Goal: Task Accomplishment & Management: Manage account settings

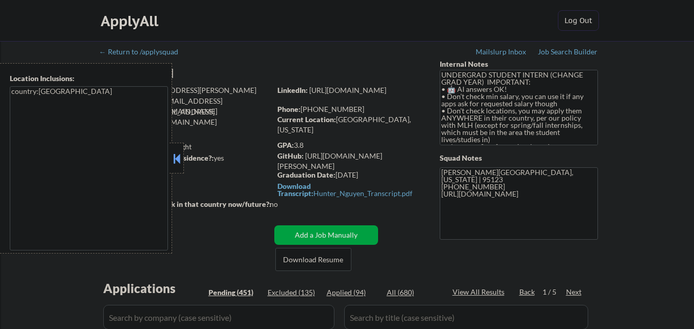
select select ""pending""
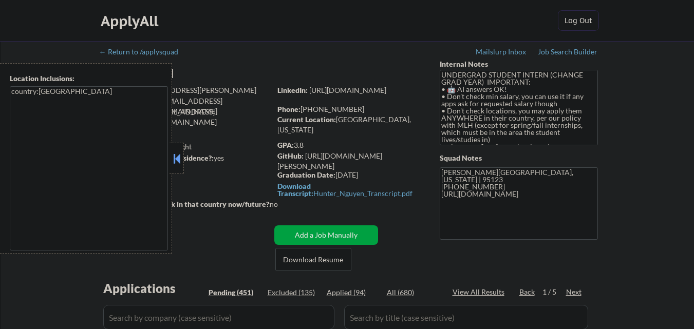
select select ""pending""
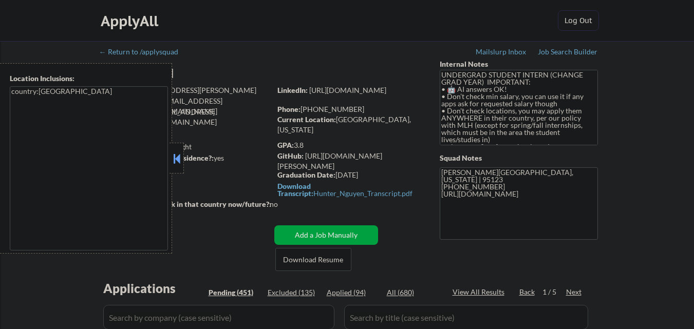
select select ""pending""
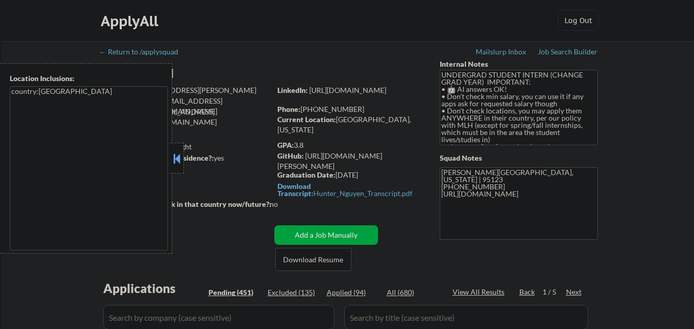
select select ""pending""
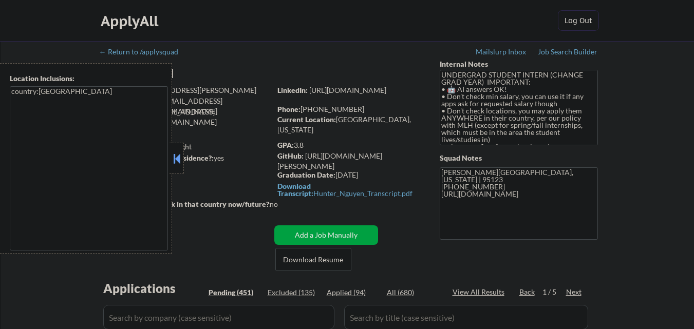
select select ""pending""
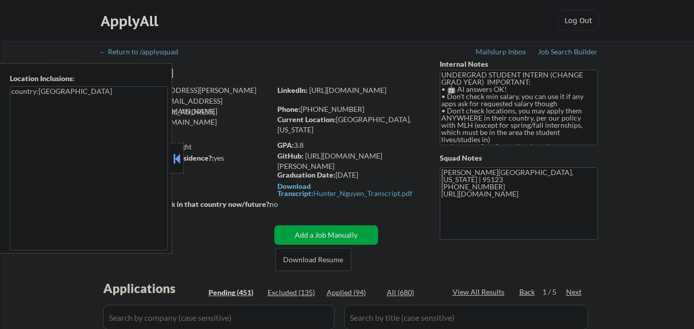
select select ""pending""
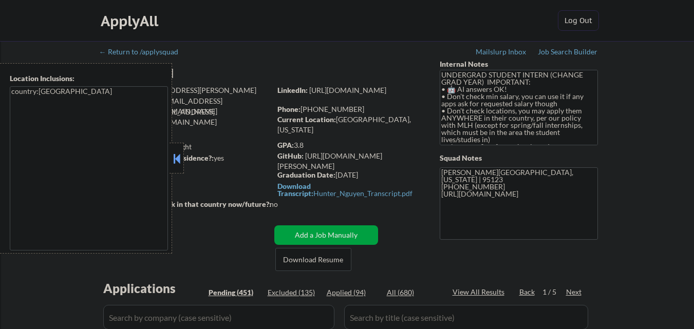
select select ""pending""
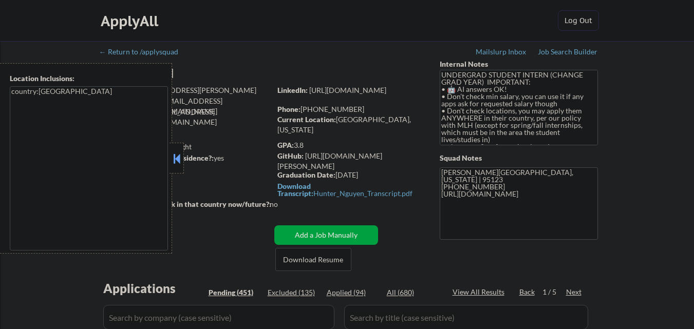
select select ""pending""
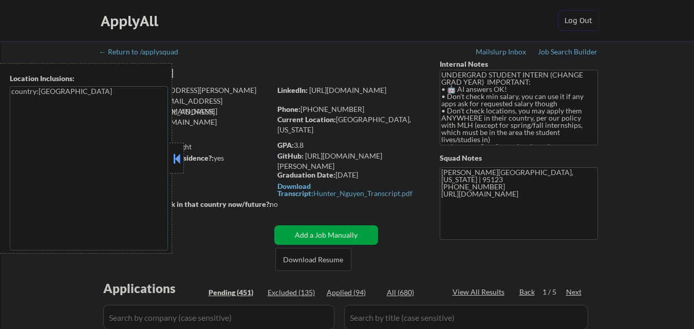
select select ""pending""
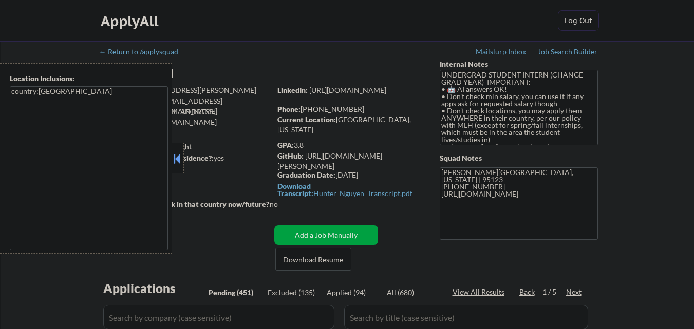
select select ""pending""
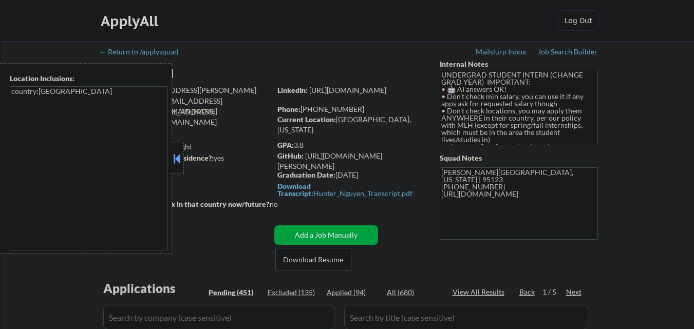
select select ""pending""
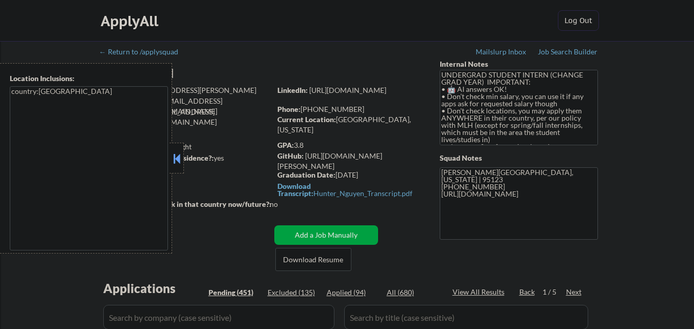
select select ""pending""
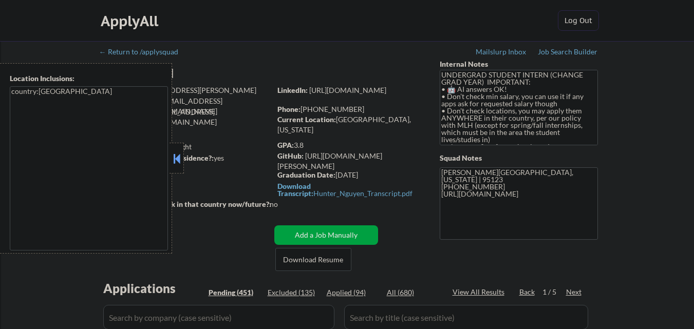
select select ""pending""
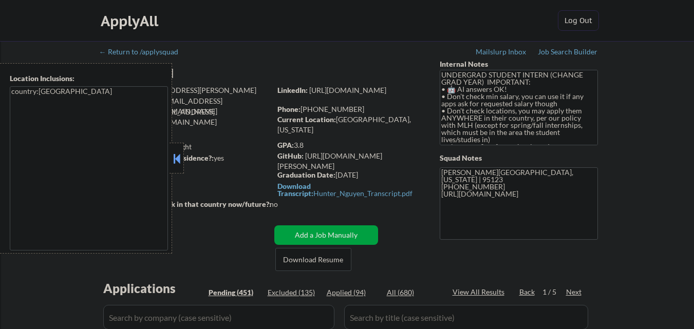
select select ""pending""
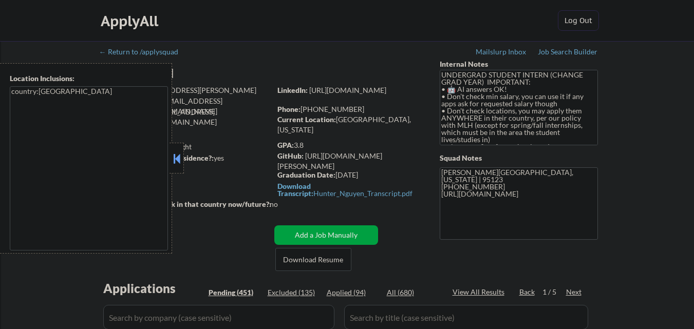
select select ""pending""
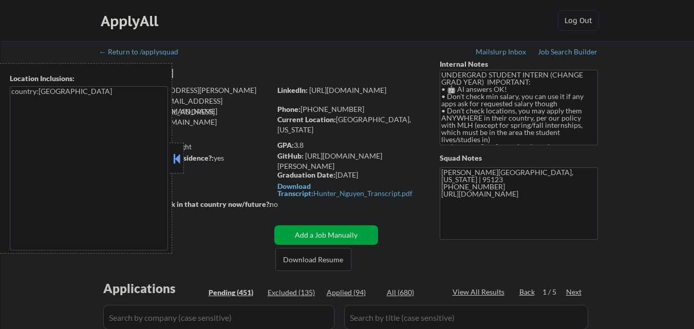
select select ""pending""
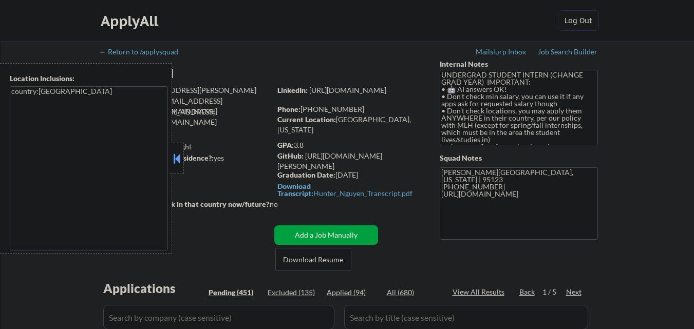
select select ""pending""
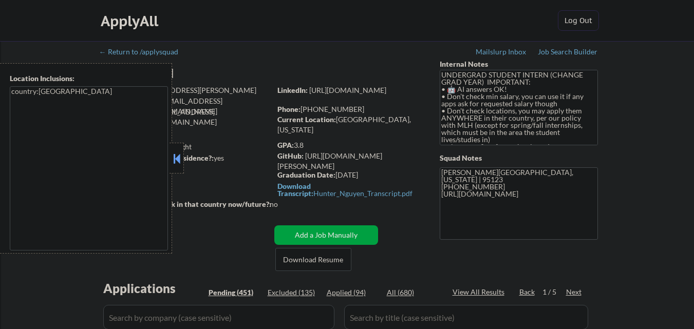
select select ""pending""
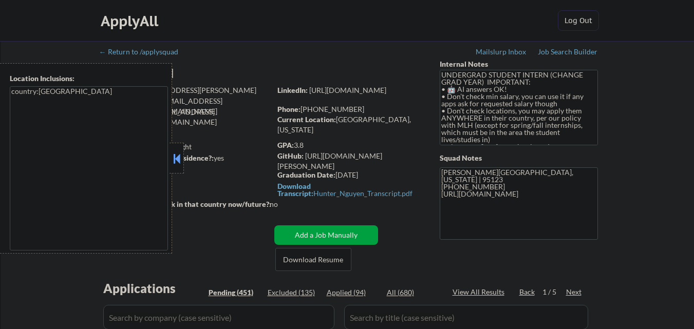
select select ""pending""
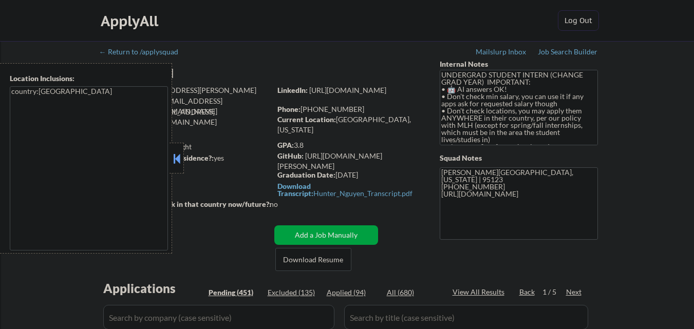
select select ""pending""
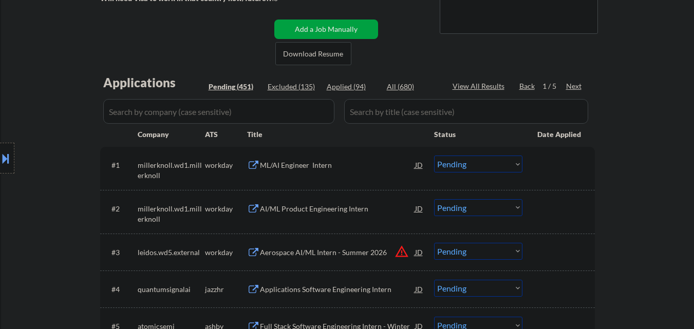
scroll to position [205, 0]
click at [297, 90] on div "Excluded (135)" at bounding box center [293, 87] width 51 height 10
select select ""excluded""
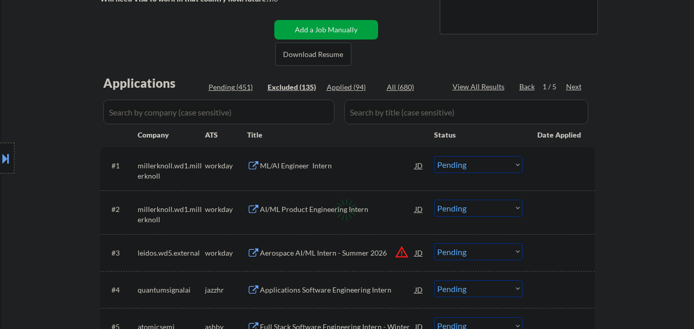
select select ""excluded""
select select ""excluded__location_""
select select ""excluded""
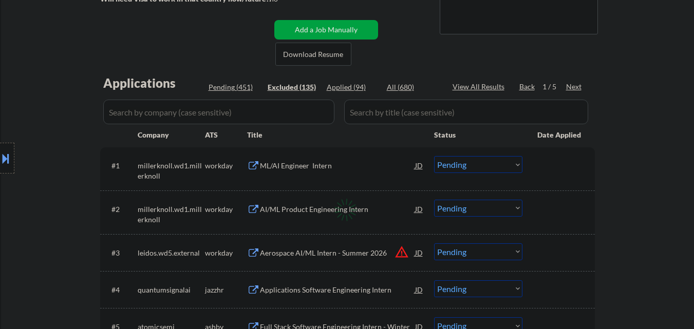
select select ""excluded__expired_""
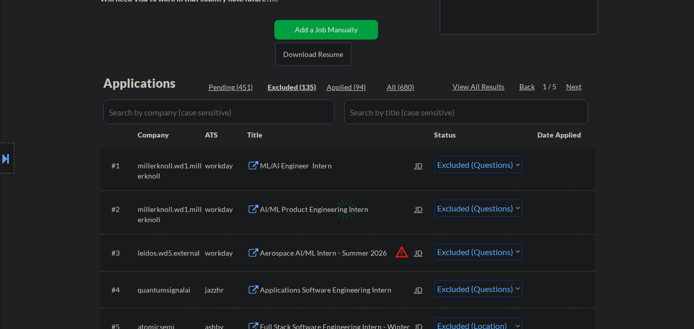
select select ""excluded__expired_""
select select ""excluded""
select select ""excluded__expired_""
select select ""excluded""
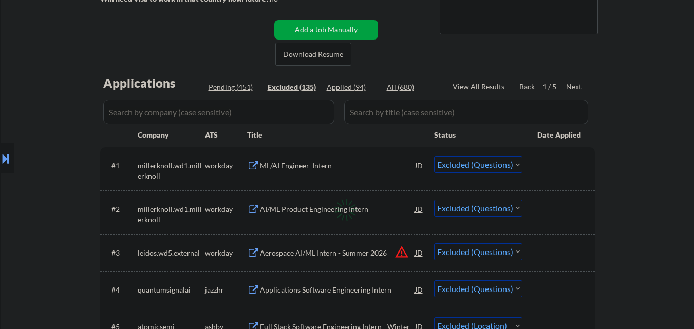
select select ""excluded""
select select ""excluded__expired_""
select select ""excluded""
select select ""excluded__expired_""
select select ""excluded""
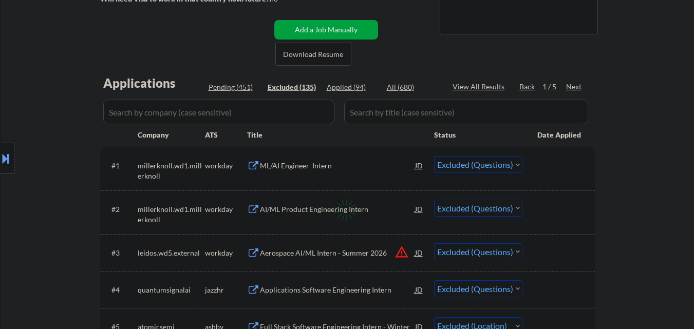
select select ""excluded""
select select ""excluded__expired_""
select select ""excluded""
select select ""excluded__other_""
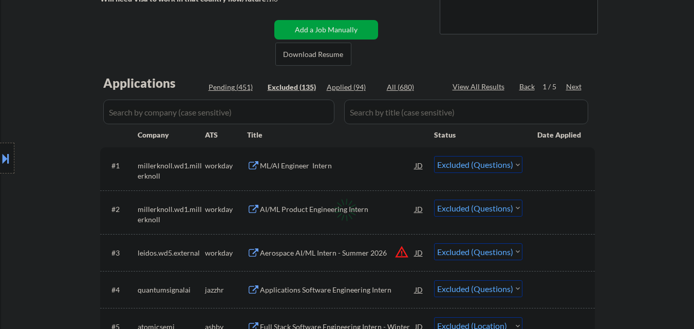
select select ""excluded__expired_""
select select ""excluded""
select select ""excluded__bad_match_""
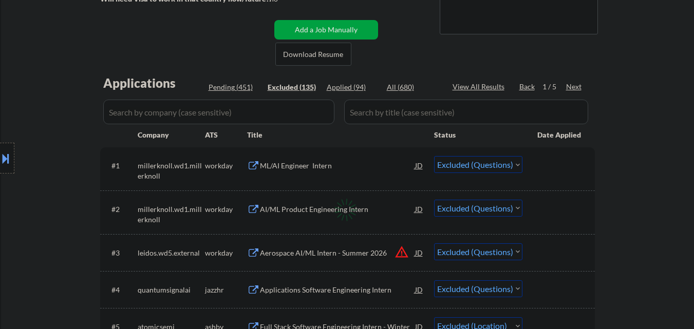
select select ""excluded__other_""
select select ""excluded""
select select ""excluded__other_""
select select ""excluded""
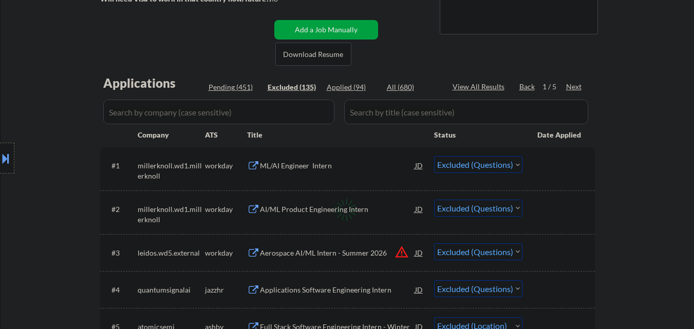
select select ""excluded__expired_""
select select ""excluded__bad_match_""
select select ""excluded__expired_""
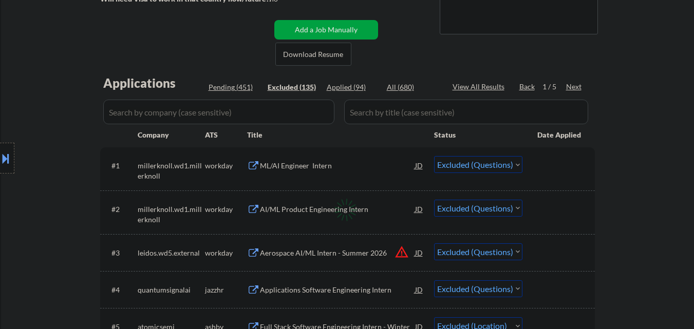
select select ""excluded__location_""
select select ""excluded__other_""
select select ""excluded__bad_match_""
select select ""excluded__expired_""
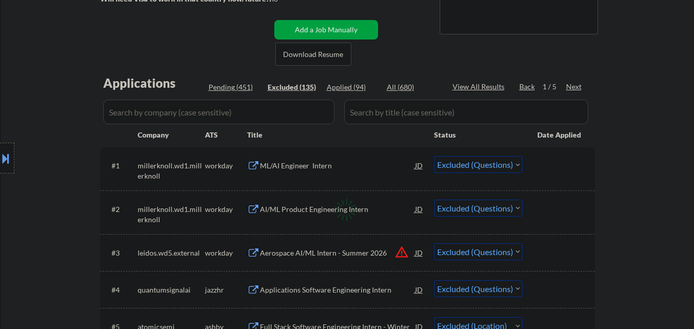
select select ""excluded""
select select ""excluded__other_""
select select ""excluded__expired_""
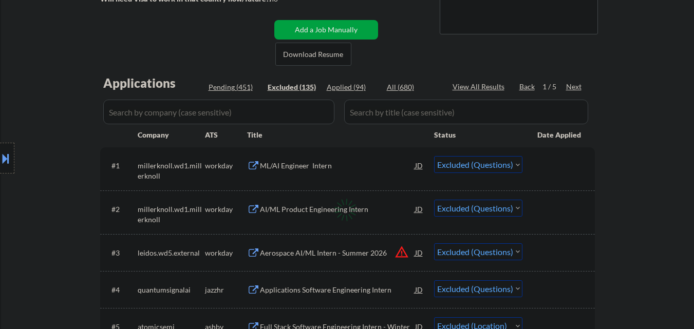
select select ""excluded""
select select ""excluded__expired_""
select select ""excluded""
select select ""excluded__location_""
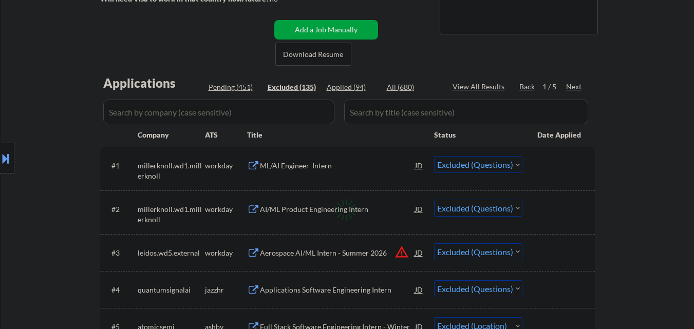
select select ""excluded""
select select ""excluded__other_""
select select ""excluded""
select select ""excluded__expired_""
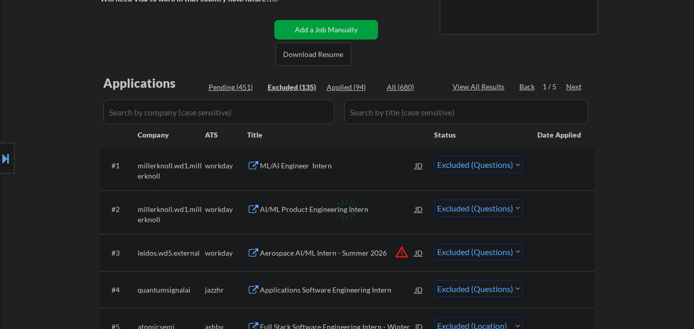
select select ""excluded""
select select ""excluded__other_""
select select ""excluded__expired_""
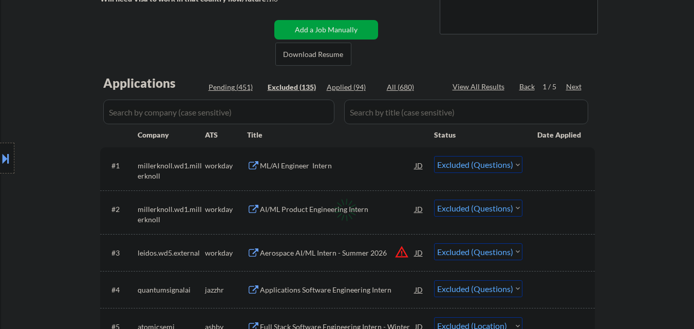
select select ""excluded""
select select ""excluded__bad_match_""
select select ""excluded""
select select ""excluded__location_""
select select ""excluded""
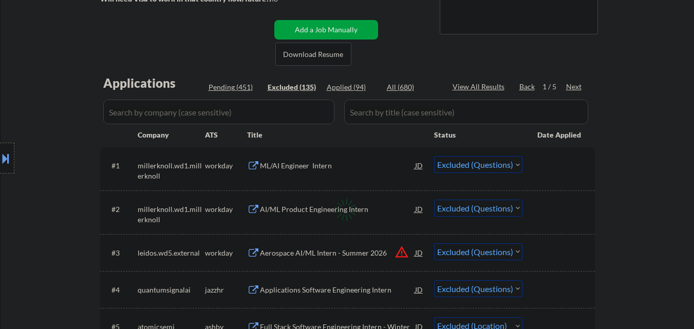
select select ""excluded__other_""
select select ""excluded__bad_match_""
select select ""excluded""
select select ""excluded__expired_""
select select ""excluded""
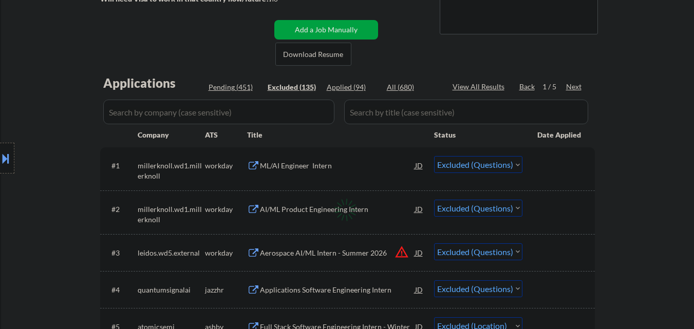
select select ""excluded""
select select ""excluded__expired_""
select select ""excluded""
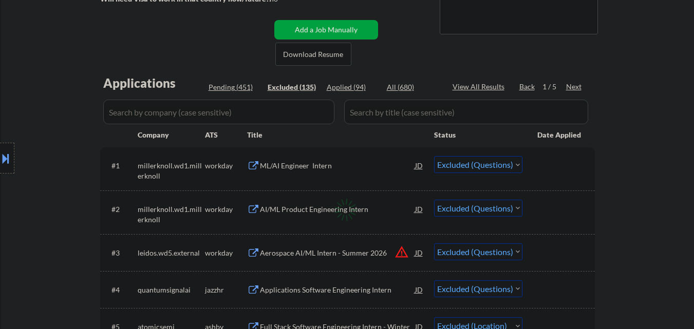
select select ""excluded__bad_match_""
select select ""excluded""
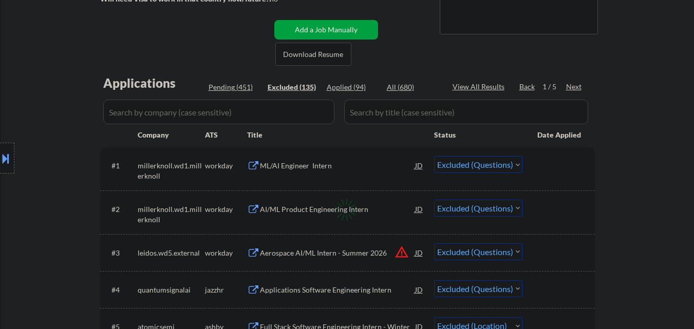
select select ""excluded__expired_""
select select ""excluded""
select select ""excluded__expired_""
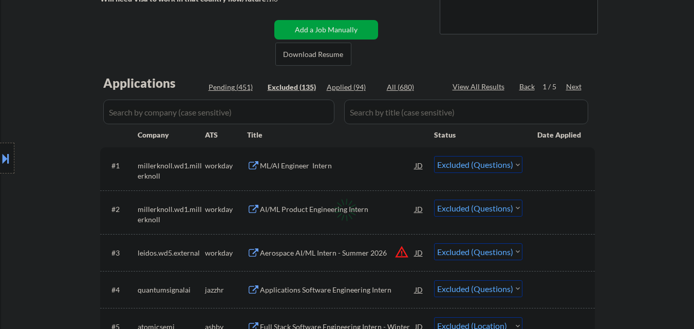
select select ""excluded""
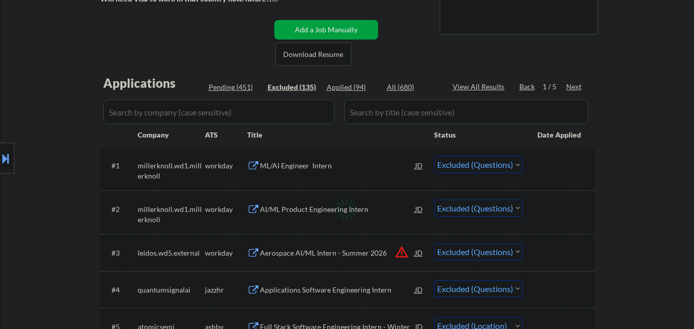
select select ""excluded""
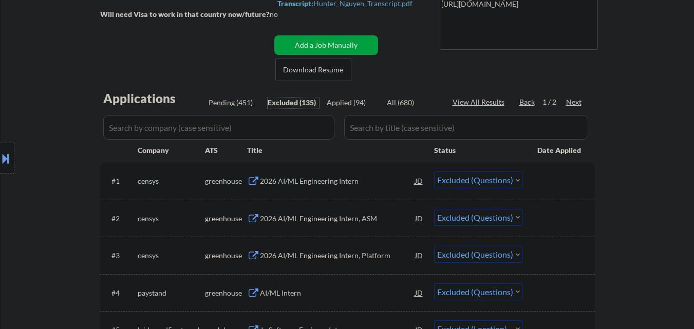
scroll to position [257, 0]
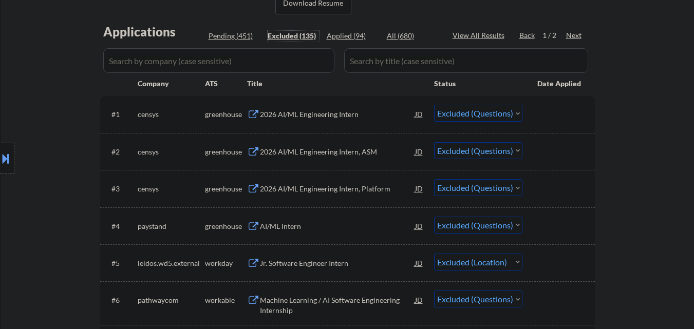
click at [512, 116] on select "Choose an option... Pending Applied Excluded (Questions) Excluded (Expired) Exc…" at bounding box center [478, 113] width 88 height 17
click at [434, 105] on select "Choose an option... Pending Applied Excluded (Questions) Excluded (Expired) Exc…" at bounding box center [478, 113] width 88 height 17
click at [508, 148] on select "Choose an option... Pending Applied Excluded (Questions) Excluded (Expired) Exc…" at bounding box center [478, 150] width 88 height 17
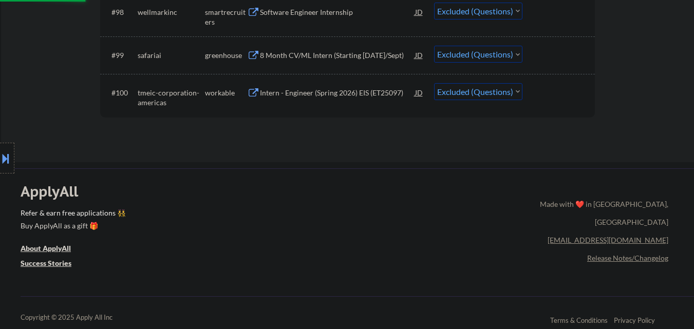
scroll to position [0, 0]
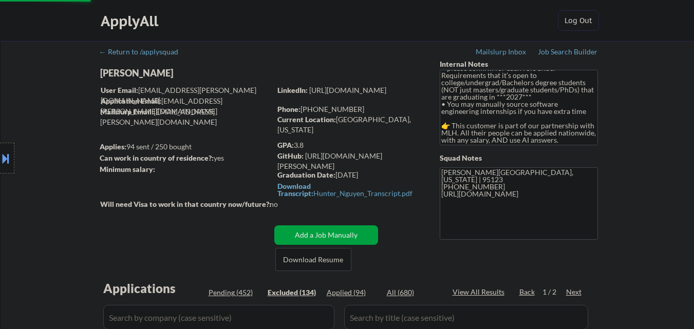
click at [574, 287] on div "Next" at bounding box center [574, 292] width 16 height 10
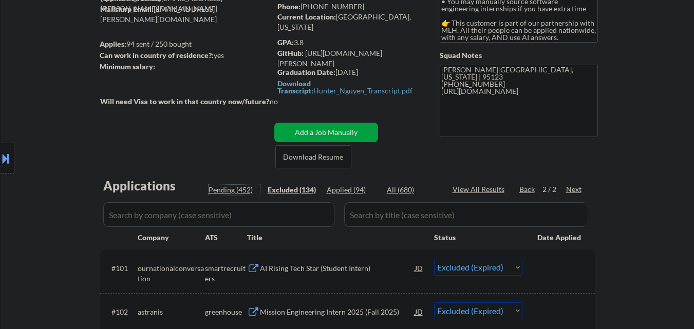
click at [240, 191] on div "Pending (452)" at bounding box center [234, 190] width 51 height 10
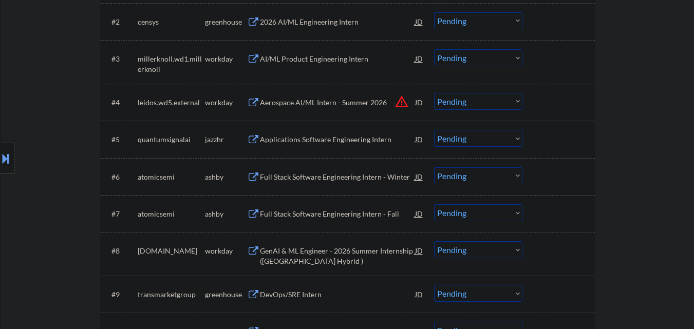
scroll to position [411, 0]
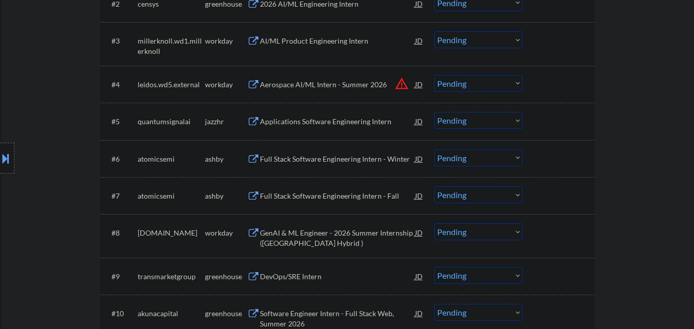
click at [322, 124] on div "Applications Software Engineering Intern" at bounding box center [337, 122] width 155 height 10
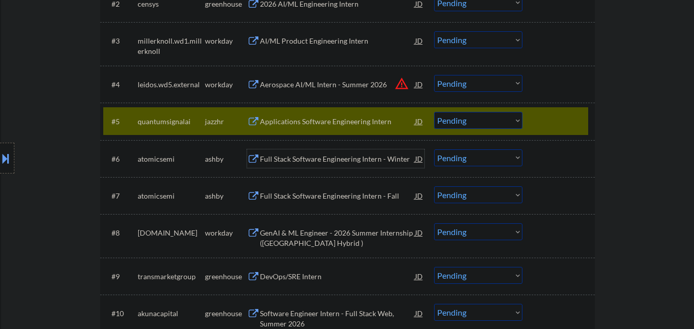
click at [317, 158] on div "Full Stack Software Engineering Intern - Winter" at bounding box center [337, 159] width 155 height 10
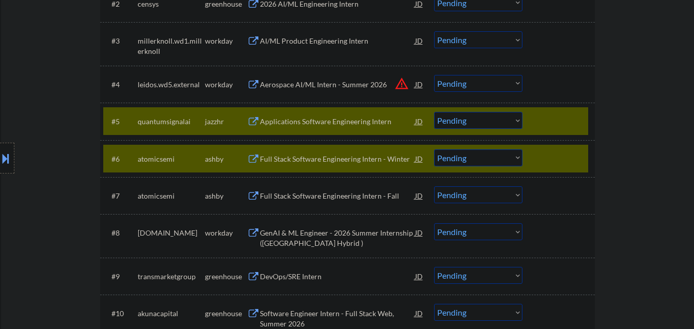
scroll to position [462, 0]
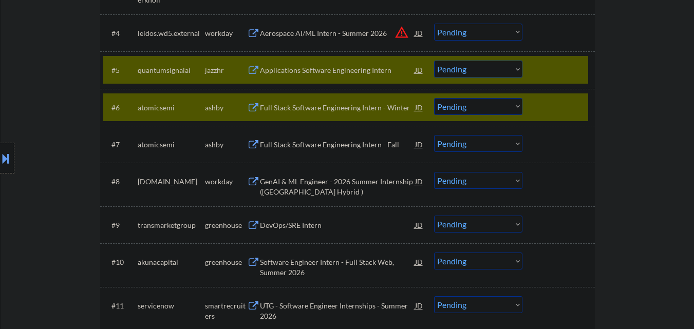
click at [303, 221] on div "DevOps/SRE Intern" at bounding box center [337, 225] width 155 height 10
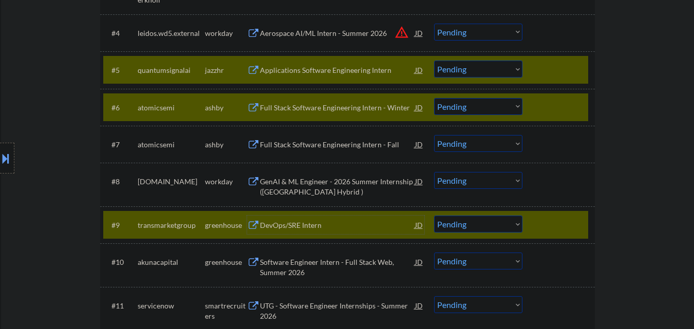
click at [494, 71] on select "Choose an option... Pending Applied Excluded (Questions) Excluded (Expired) Exc…" at bounding box center [478, 69] width 88 height 17
click at [434, 61] on select "Choose an option... Pending Applied Excluded (Questions) Excluded (Expired) Exc…" at bounding box center [478, 69] width 88 height 17
click at [553, 67] on div at bounding box center [559, 70] width 45 height 18
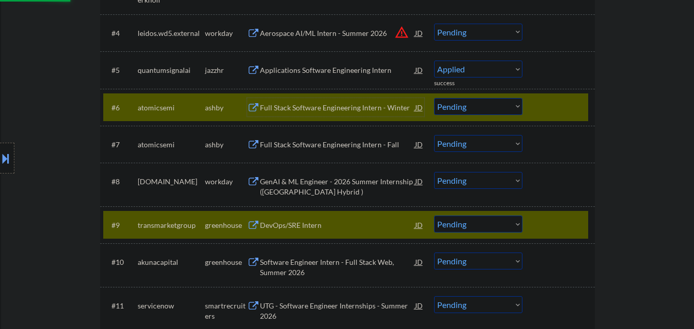
click at [352, 103] on div "Full Stack Software Engineering Intern - Winter" at bounding box center [337, 108] width 155 height 10
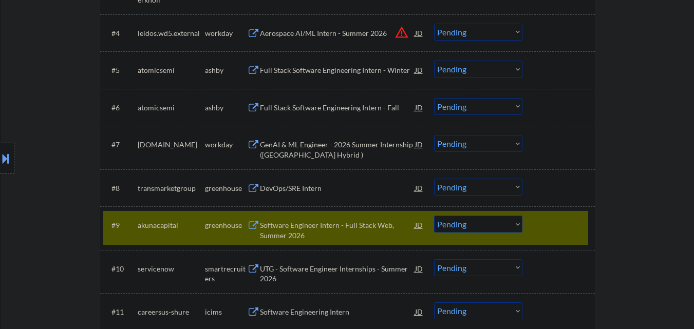
click at [465, 71] on select "Choose an option... Pending Applied Excluded (Questions) Excluded (Expired) Exc…" at bounding box center [478, 69] width 88 height 17
click at [434, 61] on select "Choose an option... Pending Applied Excluded (Questions) Excluded (Expired) Exc…" at bounding box center [478, 69] width 88 height 17
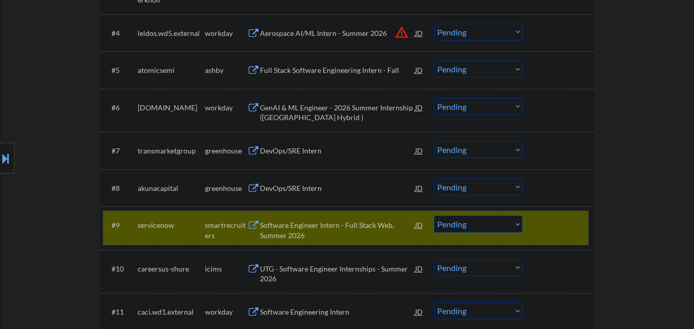
click at [555, 231] on div at bounding box center [559, 225] width 45 height 18
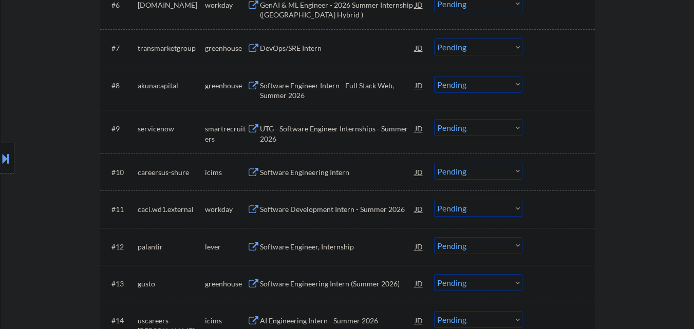
scroll to position [514, 0]
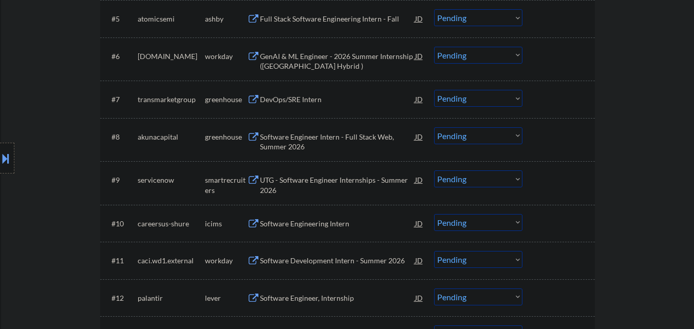
click at [337, 95] on div "DevOps/SRE Intern" at bounding box center [337, 100] width 155 height 10
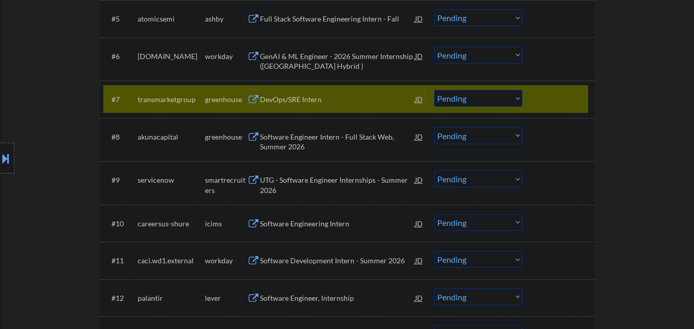
click at [295, 104] on div "DevOps/SRE Intern" at bounding box center [337, 100] width 155 height 10
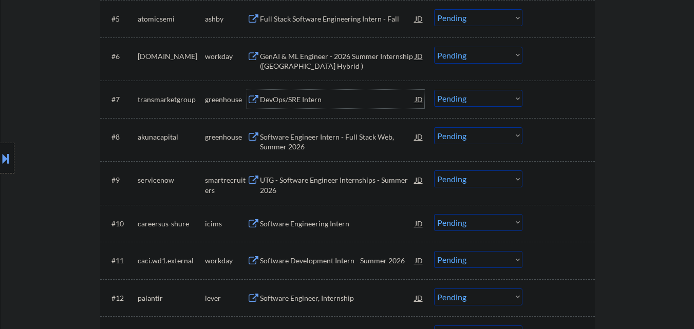
click at [471, 101] on select "Choose an option... Pending Applied Excluded (Questions) Excluded (Expired) Exc…" at bounding box center [478, 98] width 88 height 17
click at [434, 90] on select "Choose an option... Pending Applied Excluded (Questions) Excluded (Expired) Exc…" at bounding box center [478, 98] width 88 height 17
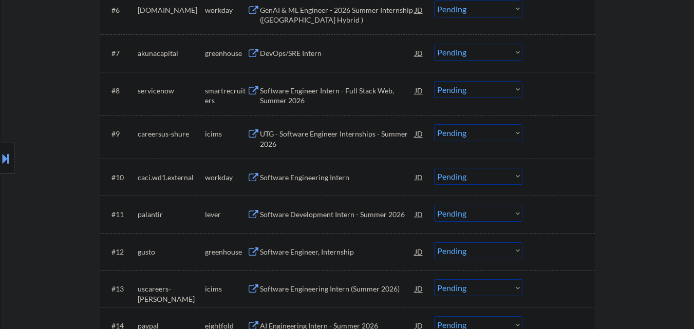
scroll to position [565, 0]
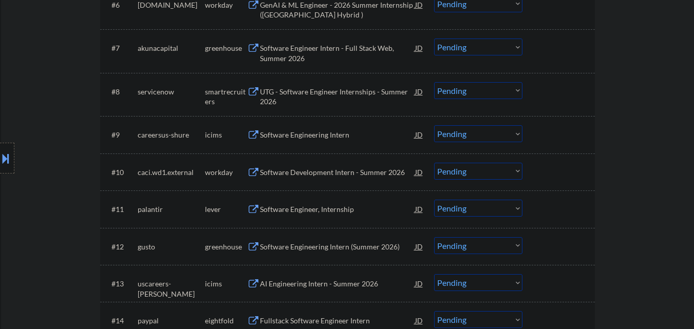
click at [348, 50] on div "Software Engineer Intern - Full Stack Web, Summer 2026" at bounding box center [337, 53] width 155 height 20
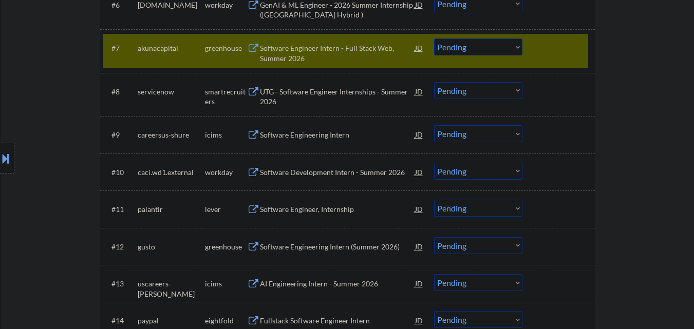
click at [331, 91] on div "UTG - Software Engineer Internships - Summer 2026" at bounding box center [337, 97] width 155 height 20
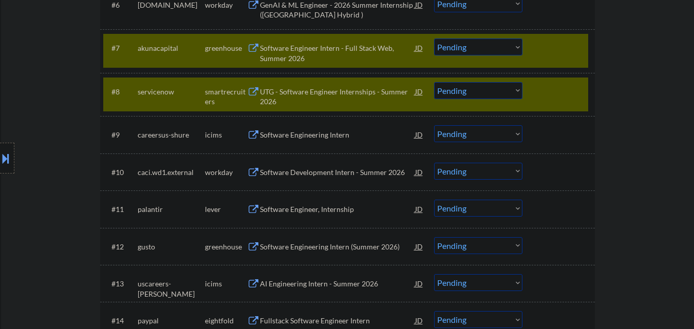
click at [506, 49] on select "Choose an option... Pending Applied Excluded (Questions) Excluded (Expired) Exc…" at bounding box center [478, 47] width 88 height 17
click at [434, 39] on select "Choose an option... Pending Applied Excluded (Questions) Excluded (Expired) Exc…" at bounding box center [478, 47] width 88 height 17
click at [545, 50] on div at bounding box center [559, 48] width 45 height 18
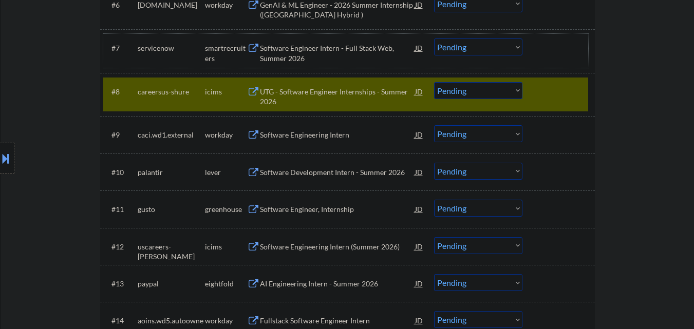
click at [571, 97] on div at bounding box center [559, 91] width 45 height 18
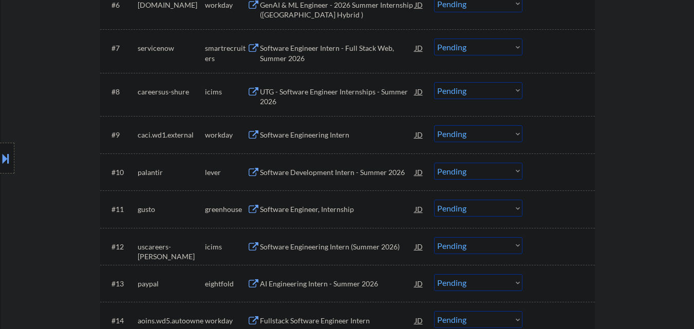
click at [366, 48] on div "Software Engineer Intern - Full Stack Web, Summer 2026" at bounding box center [337, 53] width 155 height 20
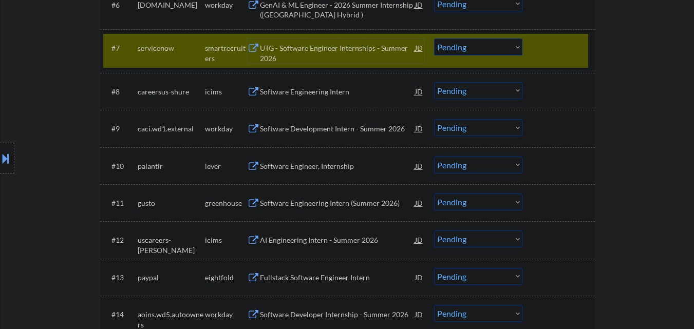
click at [486, 49] on select "Choose an option... Pending Applied Excluded (Questions) Excluded (Expired) Exc…" at bounding box center [478, 47] width 88 height 17
click at [434, 39] on select "Choose an option... Pending Applied Excluded (Questions) Excluded (Expired) Exc…" at bounding box center [478, 47] width 88 height 17
click at [572, 43] on div at bounding box center [559, 48] width 45 height 18
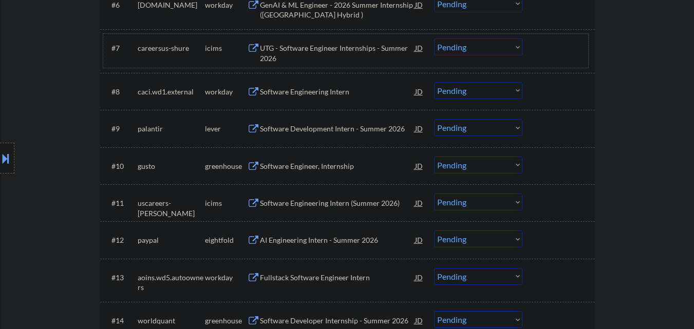
click at [307, 132] on div "#9 palantir lever Software Development Intern - Summer 2026 JD Choose an option…" at bounding box center [345, 129] width 485 height 28
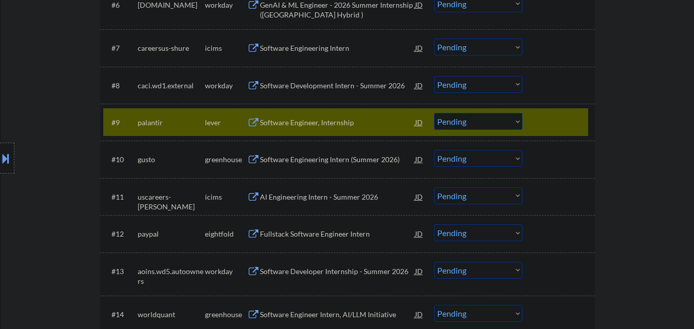
click at [552, 126] on div at bounding box center [559, 122] width 45 height 18
click at [322, 123] on div "Software Engineer, Internship" at bounding box center [337, 123] width 155 height 10
click at [544, 122] on div at bounding box center [559, 122] width 45 height 18
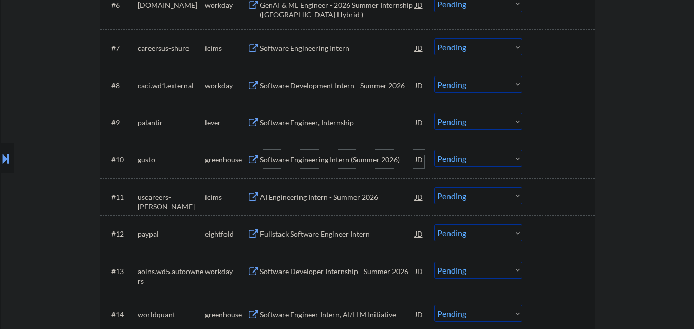
click at [351, 157] on div "Software Engineering Intern (Summer 2026)" at bounding box center [337, 160] width 155 height 10
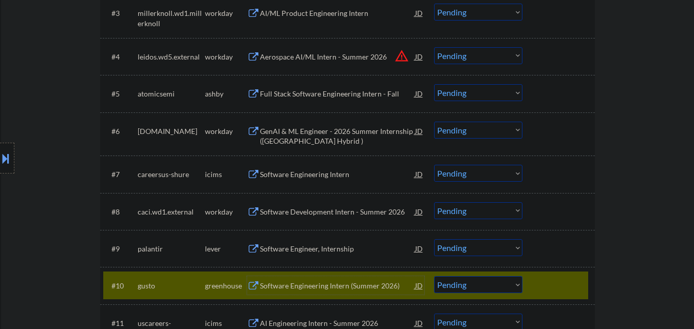
scroll to position [514, 0]
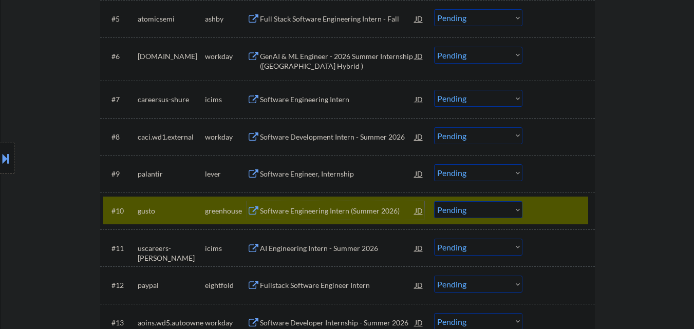
click at [561, 216] on div at bounding box center [559, 210] width 45 height 18
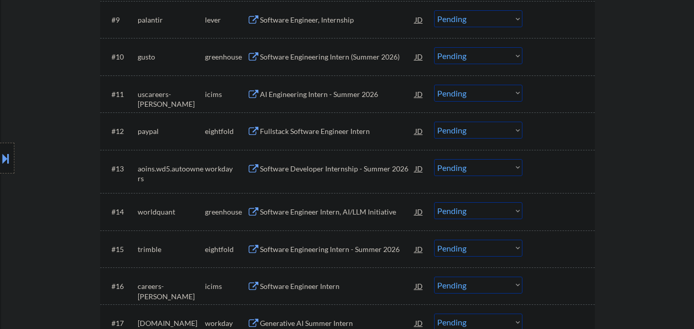
scroll to position [719, 0]
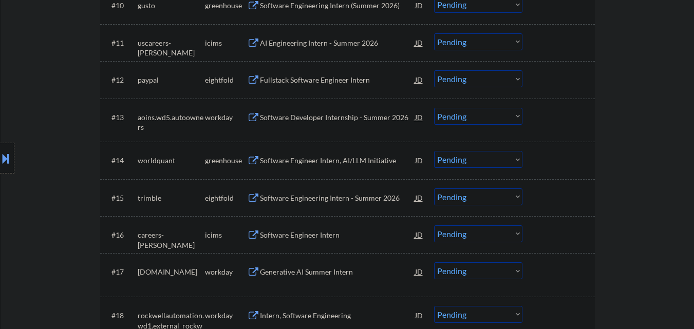
click at [303, 162] on div "Software Engineer Intern, AI/LLM Initiative" at bounding box center [337, 161] width 155 height 10
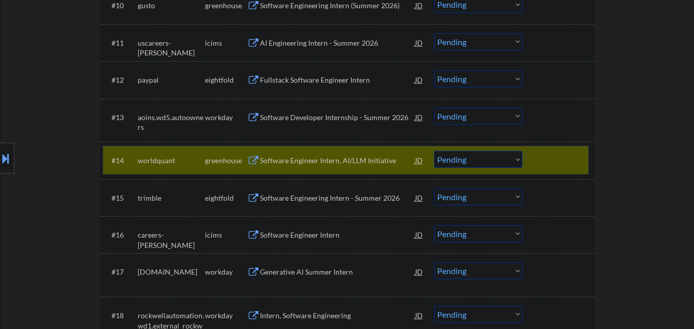
click at [489, 149] on div "#14 worldquant greenhouse Software Engineer Intern, AI/LLM Initiative JD Choose…" at bounding box center [345, 160] width 485 height 28
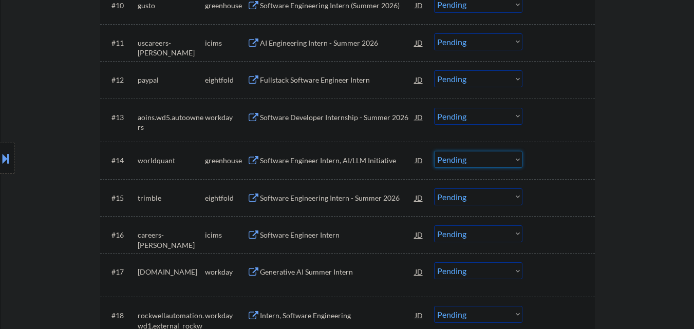
drag, startPoint x: 495, startPoint y: 156, endPoint x: 495, endPoint y: 163, distance: 7.2
click at [495, 156] on select "Choose an option... Pending Applied Excluded (Questions) Excluded (Expired) Exc…" at bounding box center [478, 159] width 88 height 17
click at [434, 151] on select "Choose an option... Pending Applied Excluded (Questions) Excluded (Expired) Exc…" at bounding box center [478, 159] width 88 height 17
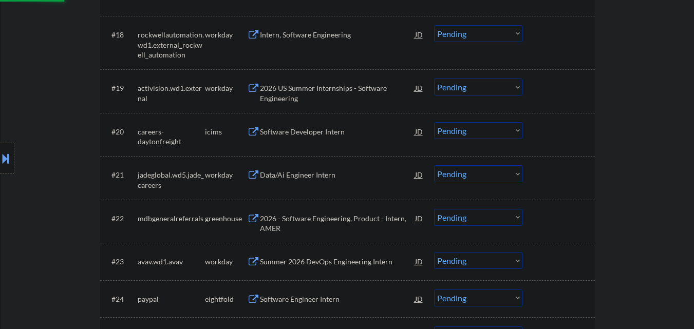
scroll to position [1027, 0]
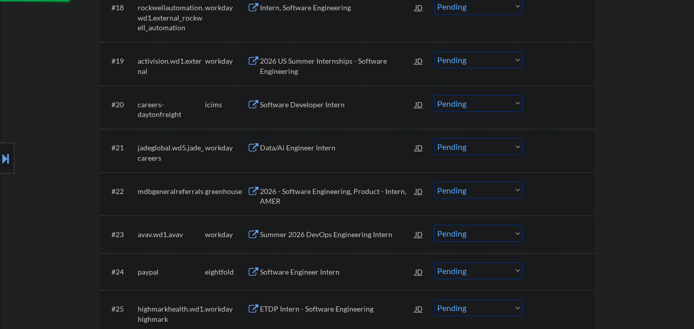
click at [317, 191] on div "2026 - Software Engineering, Product - Intern, AMER" at bounding box center [337, 196] width 155 height 20
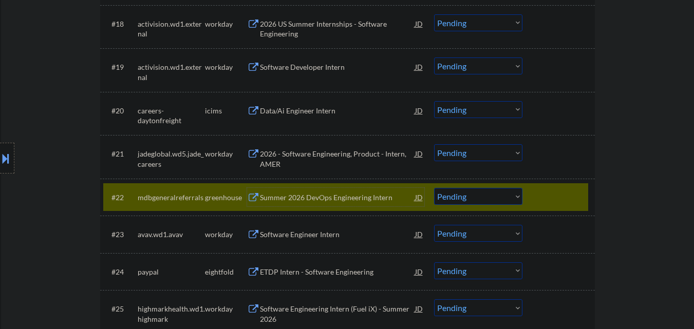
click at [556, 191] on div at bounding box center [559, 197] width 45 height 18
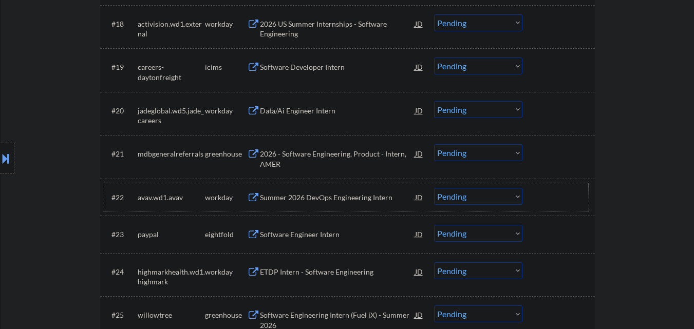
click at [468, 157] on select "Choose an option... Pending Applied Excluded (Questions) Excluded (Expired) Exc…" at bounding box center [478, 152] width 88 height 17
click at [434, 144] on select "Choose an option... Pending Applied Excluded (Questions) Excluded (Expired) Exc…" at bounding box center [478, 152] width 88 height 17
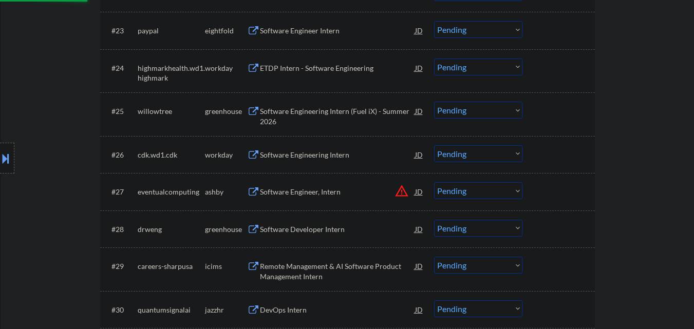
scroll to position [1233, 0]
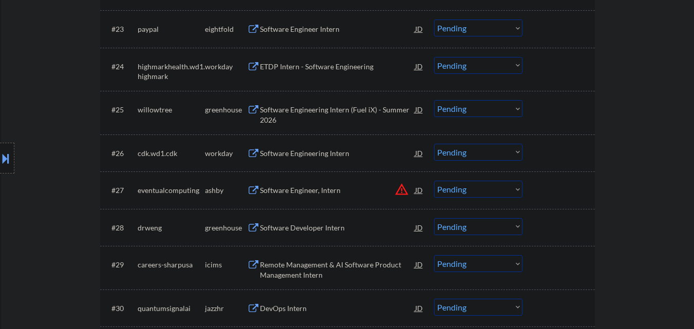
click at [343, 109] on div "Software Engineering Intern (Fuel iX) - Summer 2026" at bounding box center [337, 115] width 155 height 20
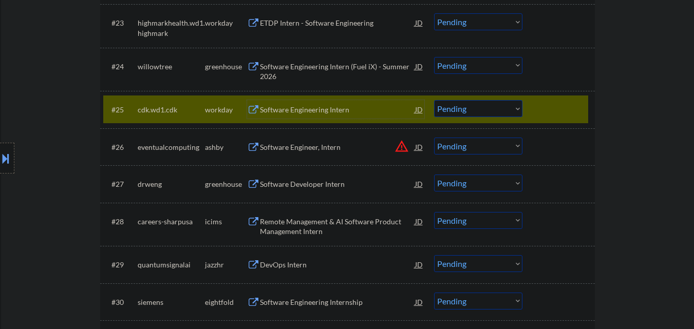
click at [569, 102] on div at bounding box center [559, 109] width 45 height 18
drag, startPoint x: 578, startPoint y: 109, endPoint x: 580, endPoint y: 96, distance: 13.1
click at [578, 109] on div at bounding box center [559, 109] width 45 height 18
click at [564, 104] on div at bounding box center [559, 109] width 45 height 18
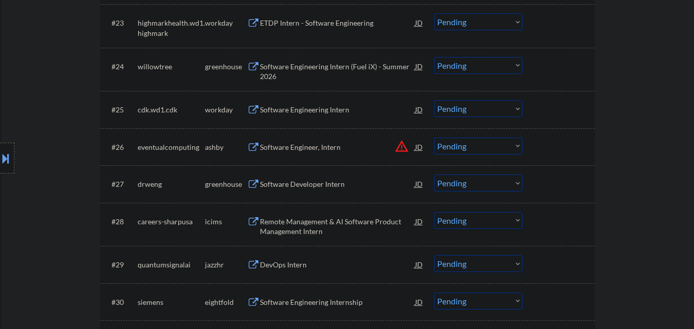
click at [566, 69] on div at bounding box center [559, 66] width 45 height 18
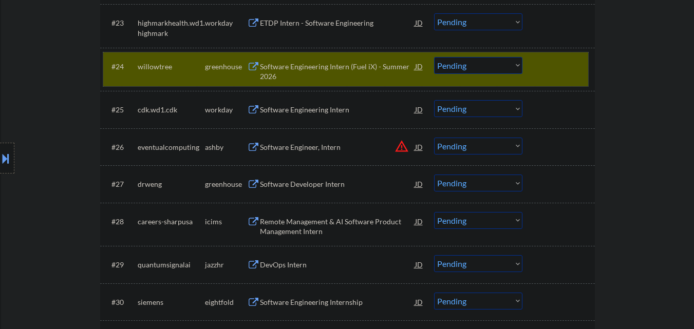
click at [331, 63] on div "Software Engineering Intern (Fuel iX) - Summer 2026" at bounding box center [337, 72] width 155 height 20
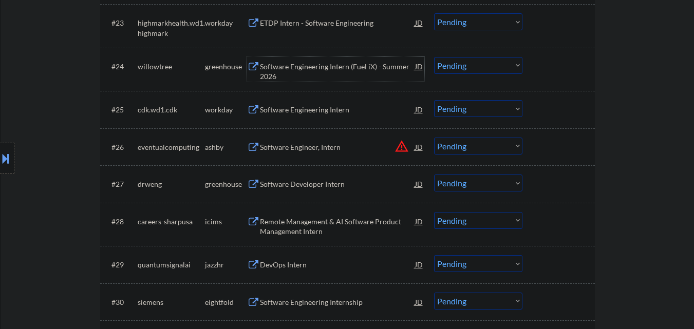
scroll to position [1284, 0]
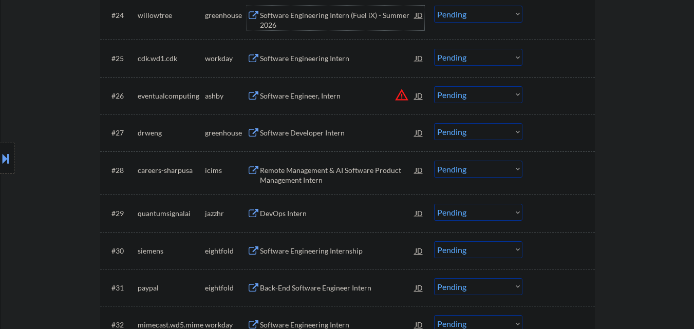
click at [347, 99] on div "Software Engineer, Intern" at bounding box center [337, 96] width 155 height 10
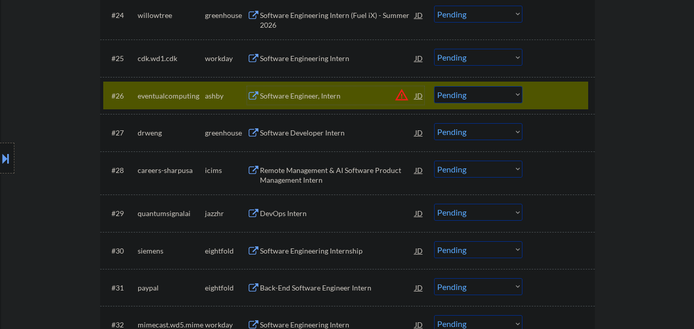
click at [475, 101] on select "Choose an option... Pending Applied Excluded (Questions) Excluded (Expired) Exc…" at bounding box center [478, 94] width 88 height 17
click at [434, 86] on select "Choose an option... Pending Applied Excluded (Questions) Excluded (Expired) Exc…" at bounding box center [478, 94] width 88 height 17
click at [557, 102] on div at bounding box center [559, 95] width 45 height 18
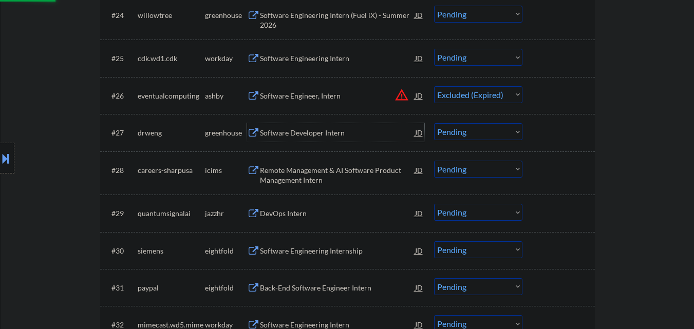
click at [314, 127] on div "Software Developer Intern" at bounding box center [337, 132] width 155 height 18
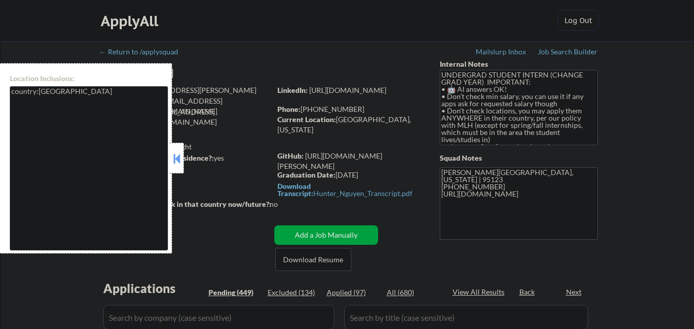
select select ""pending""
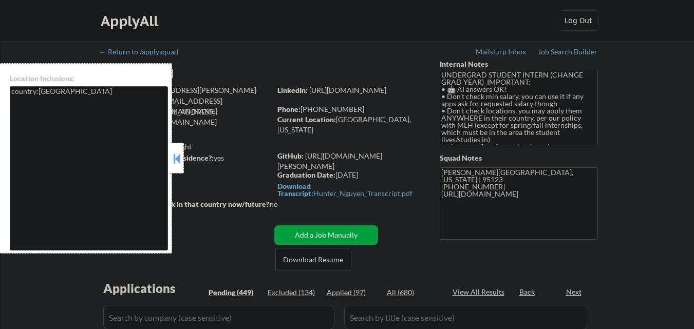
select select ""pending""
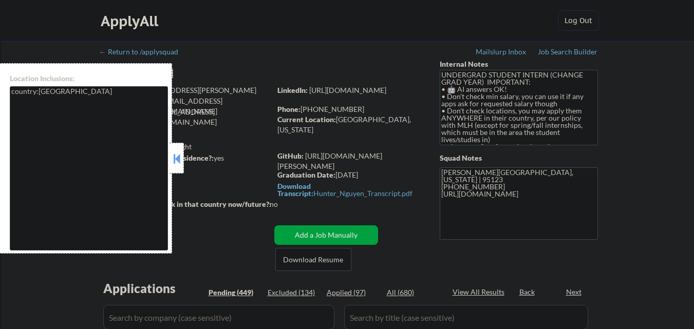
select select ""pending""
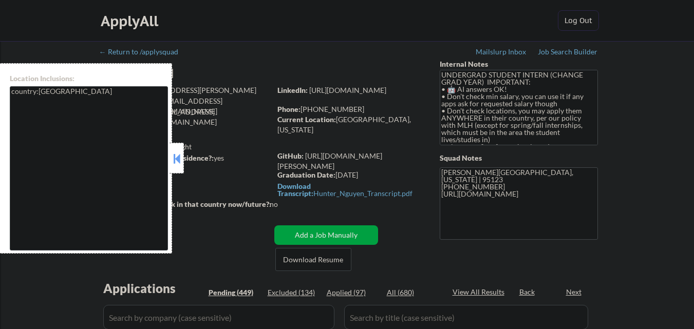
select select ""pending""
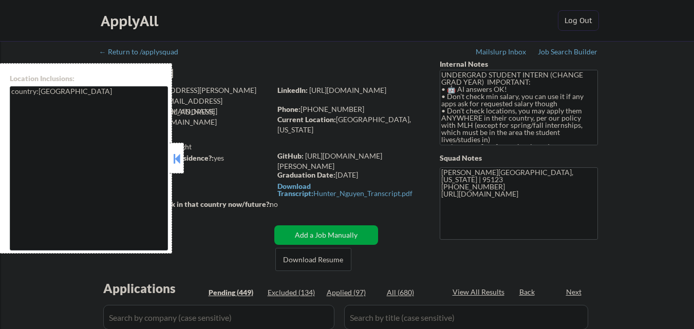
select select ""pending""
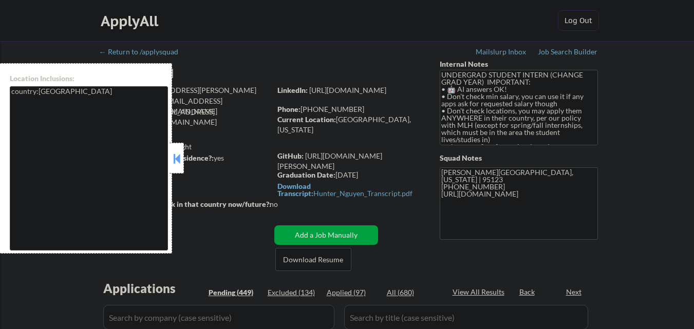
select select ""pending""
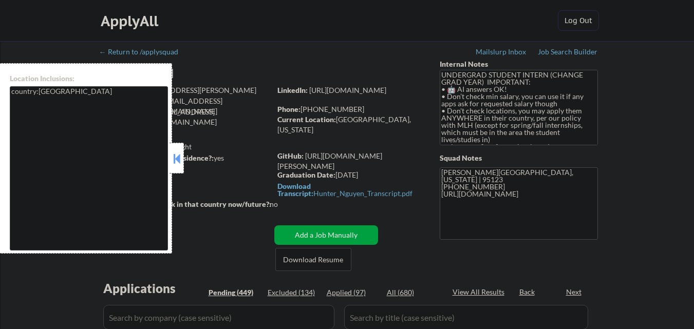
select select ""pending""
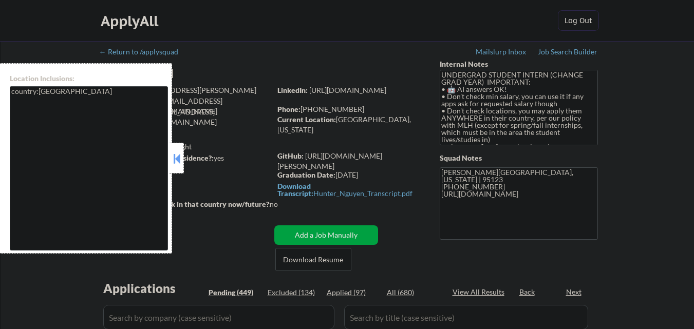
select select ""pending""
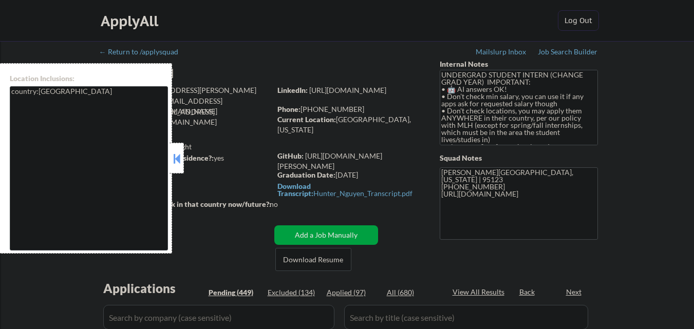
select select ""pending""
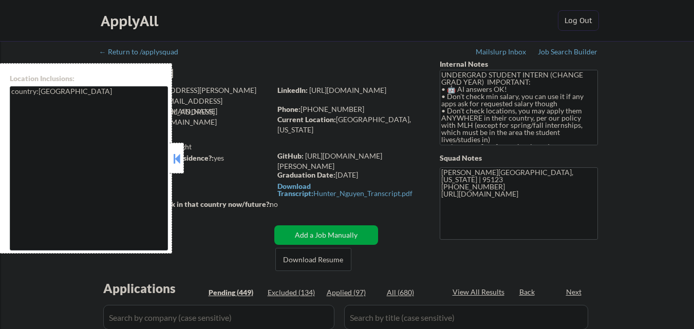
select select ""pending""
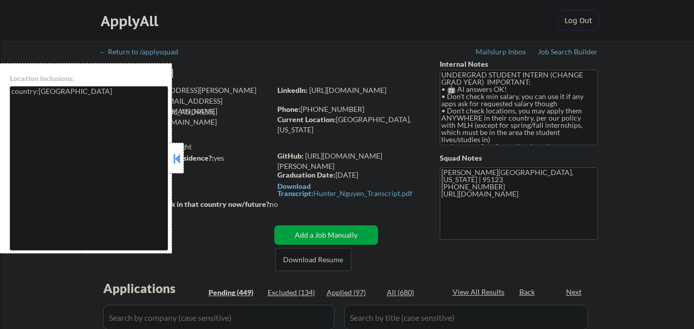
select select ""pending""
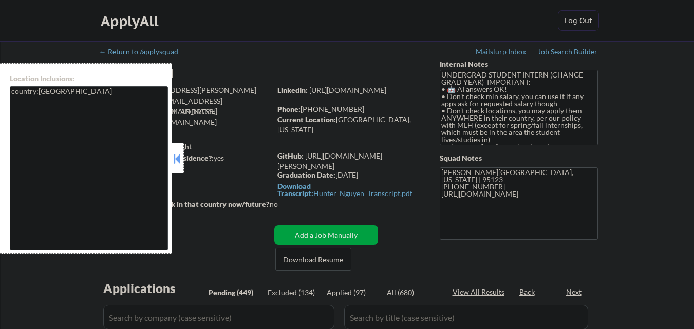
select select ""pending""
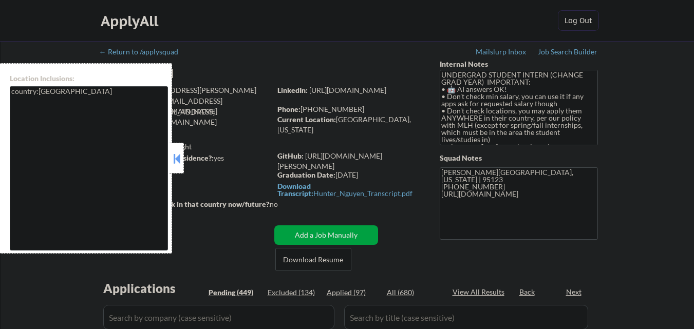
select select ""pending""
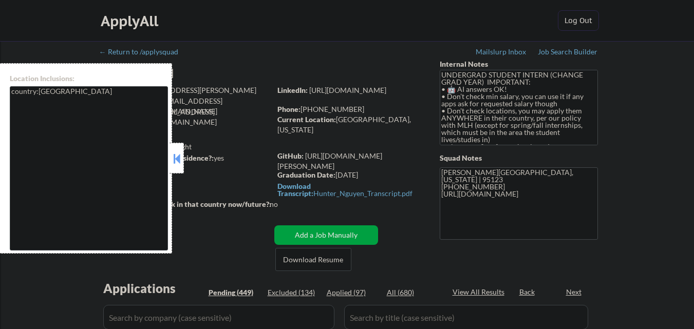
select select ""pending""
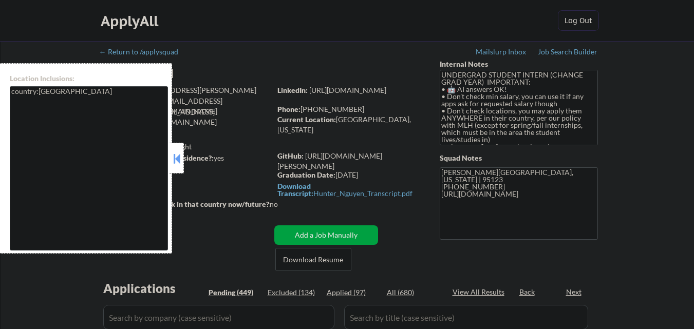
select select ""pending""
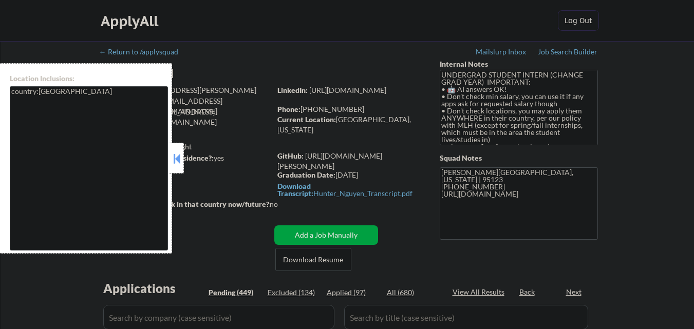
select select ""pending""
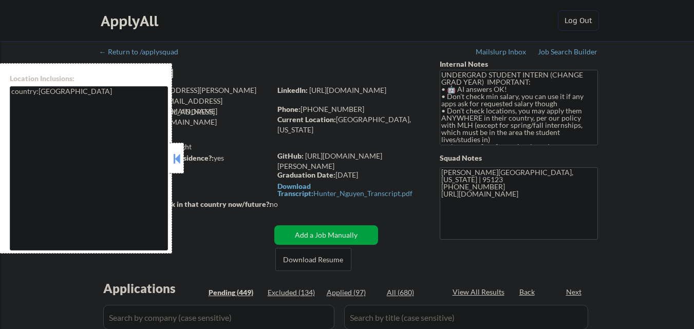
select select ""pending""
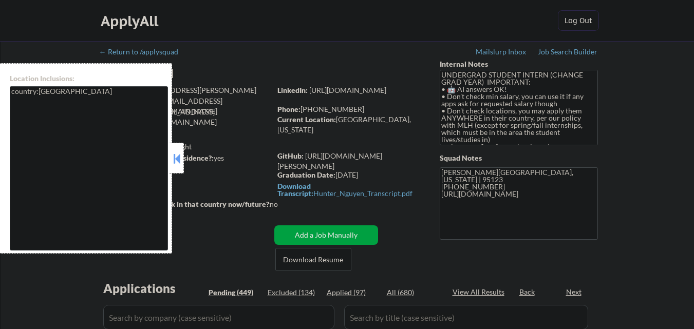
select select ""pending""
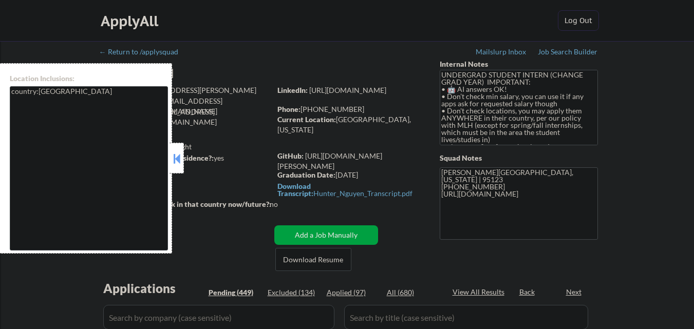
select select ""pending""
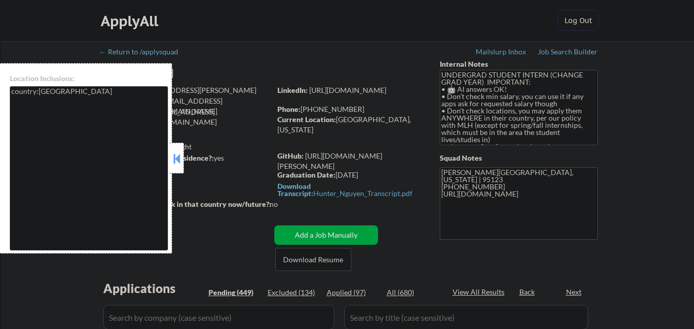
select select ""pending""
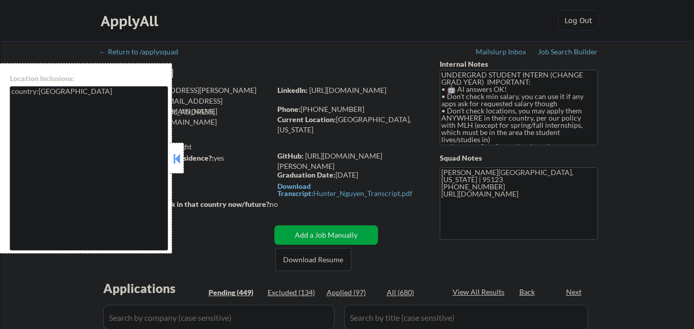
select select ""excluded__other_""
select select ""applied""
select select ""excluded__other_""
select select ""excluded""
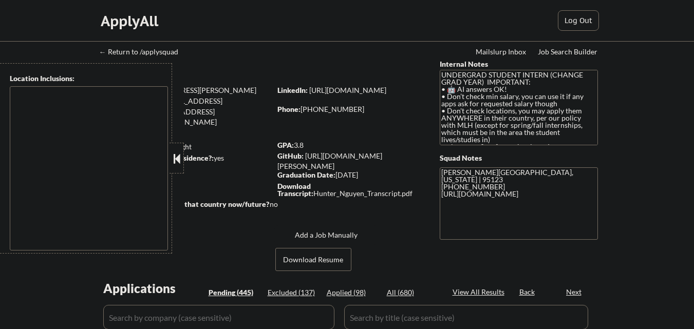
type textarea "country:[GEOGRAPHIC_DATA]"
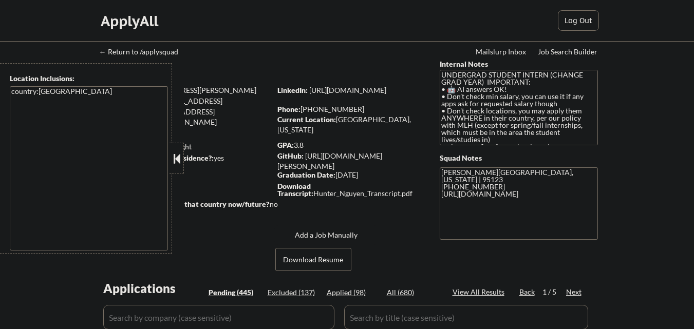
select select ""pending""
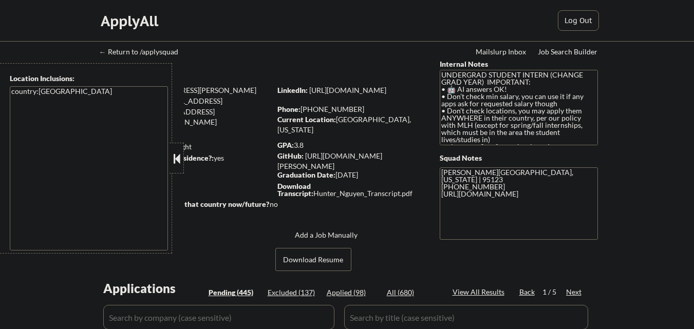
select select ""pending""
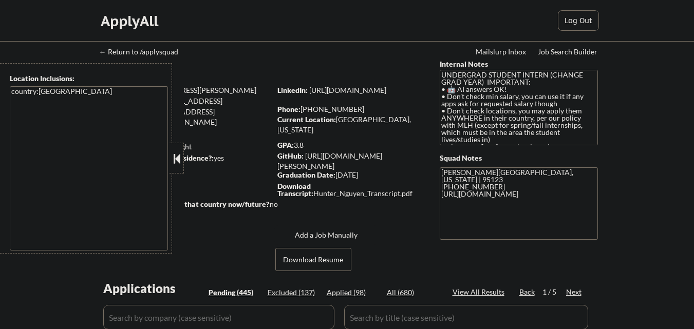
select select ""pending""
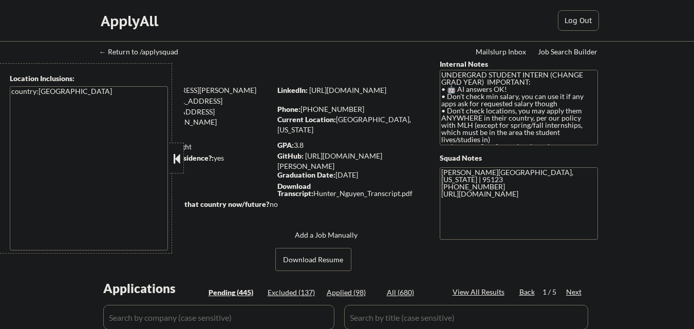
select select ""pending""
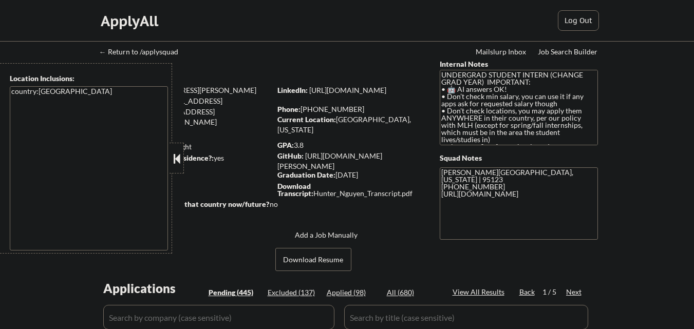
select select ""pending""
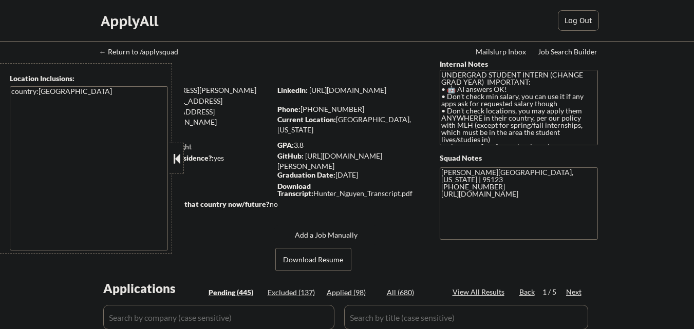
select select ""pending""
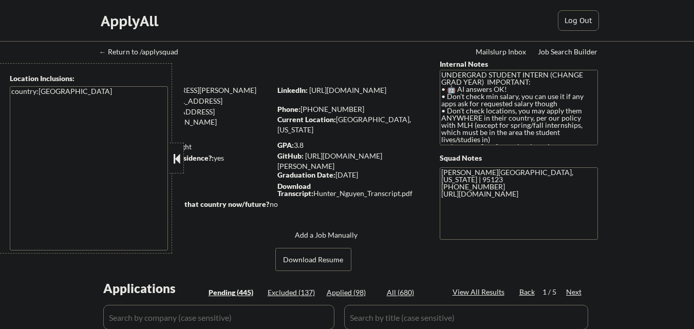
select select ""pending""
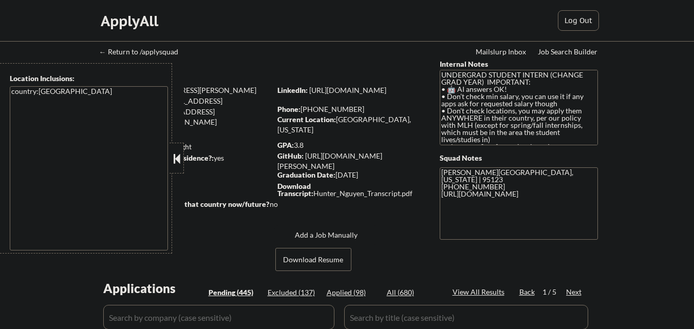
select select ""pending""
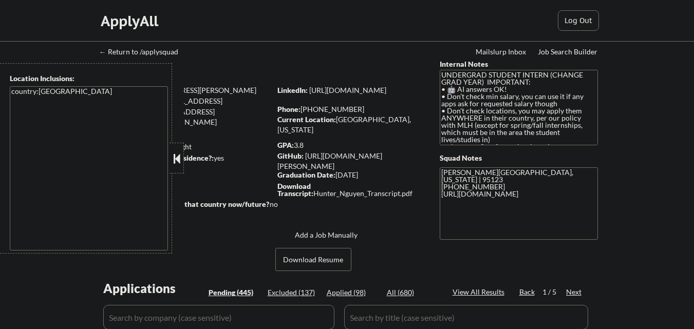
select select ""pending""
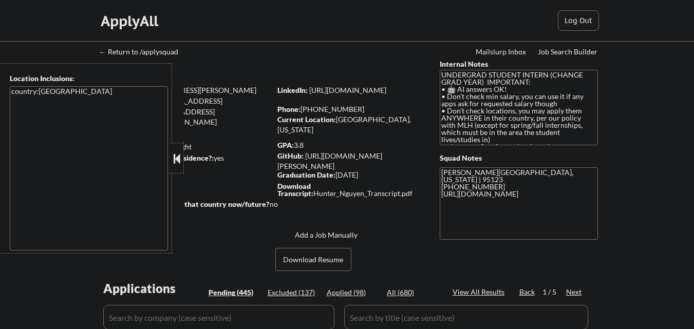
select select ""pending""
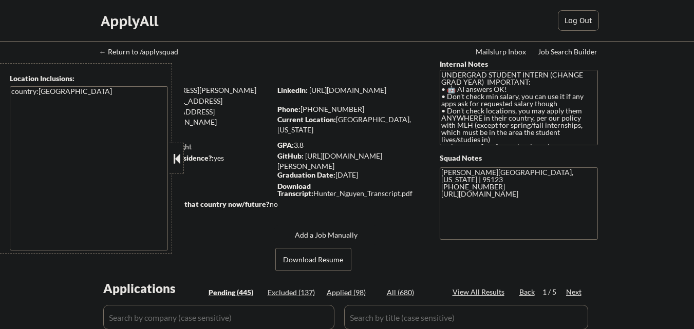
select select ""pending""
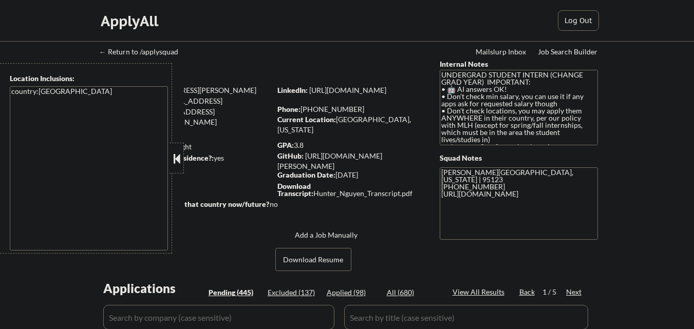
select select ""pending""
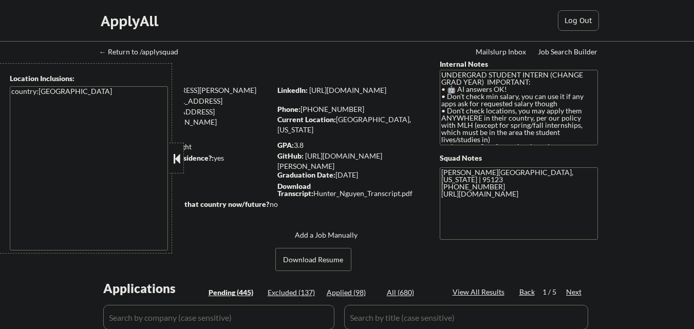
select select ""pending""
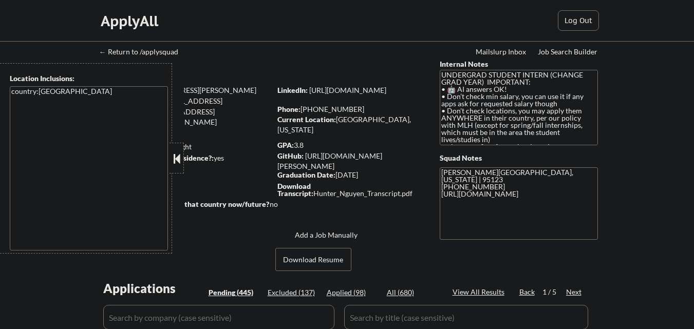
select select ""pending""
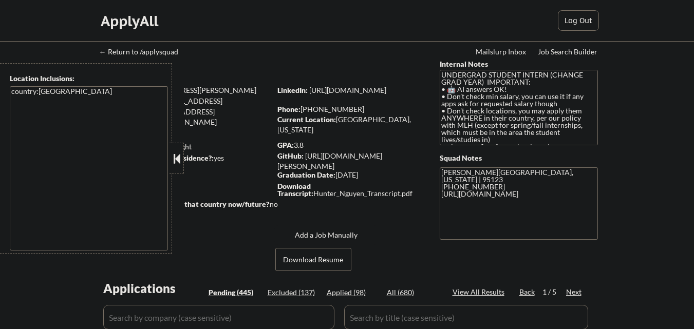
select select ""pending""
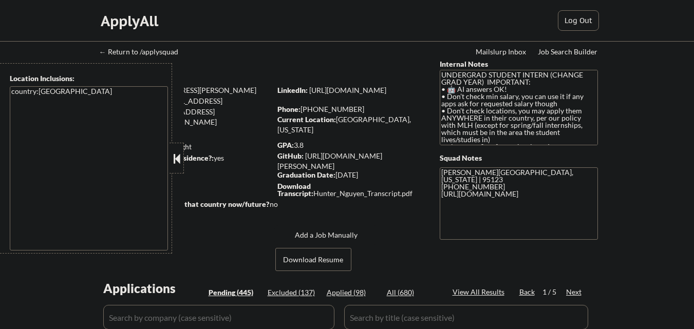
select select ""pending""
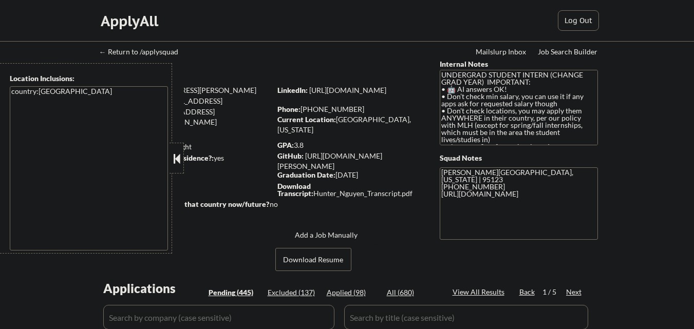
select select ""pending""
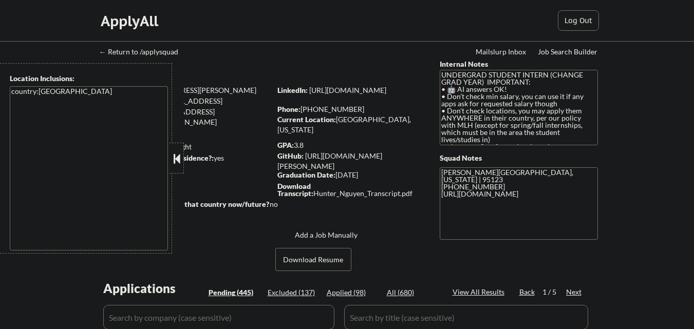
select select ""pending""
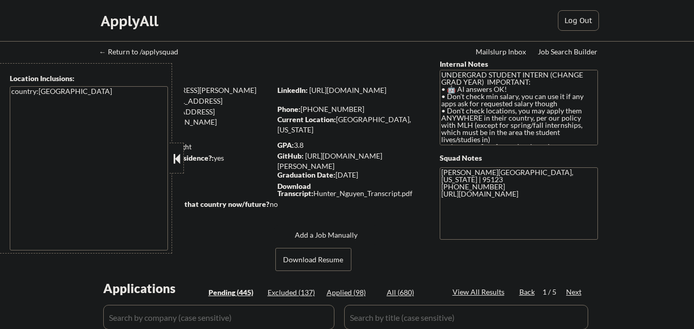
select select ""pending""
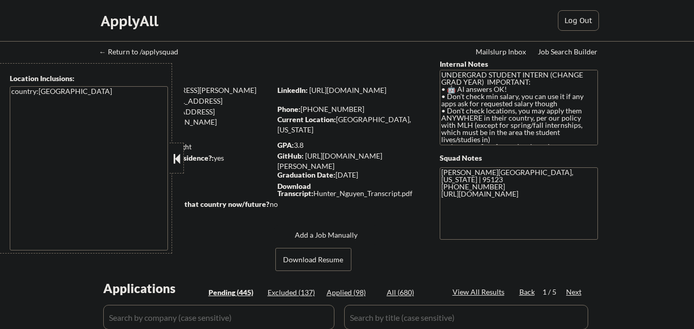
select select ""pending""
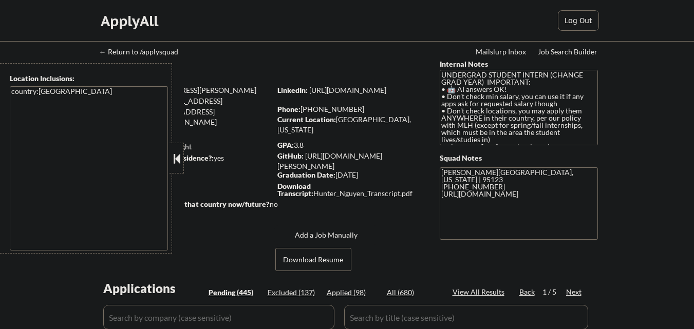
click at [180, 161] on button at bounding box center [176, 158] width 11 height 15
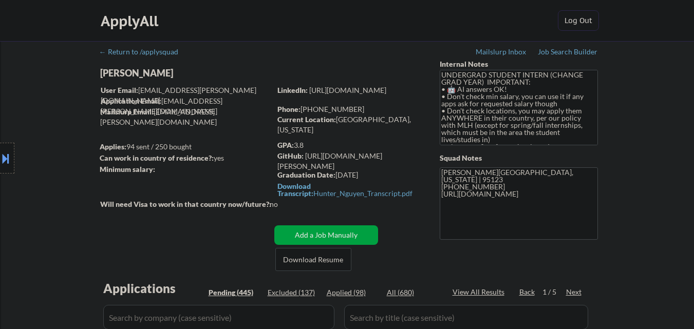
scroll to position [51, 0]
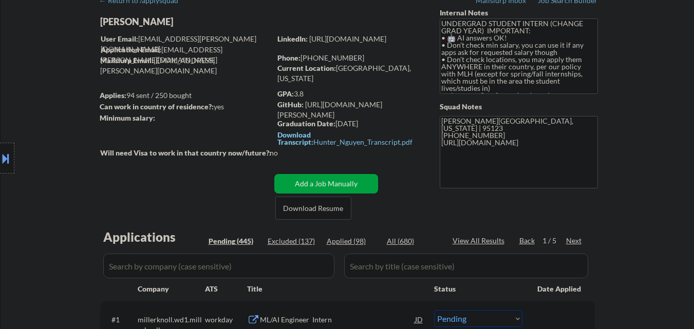
click at [324, 139] on div "Download Transcript: Hunter_Nguyen_Transcript.pdf" at bounding box center [348, 138] width 143 height 14
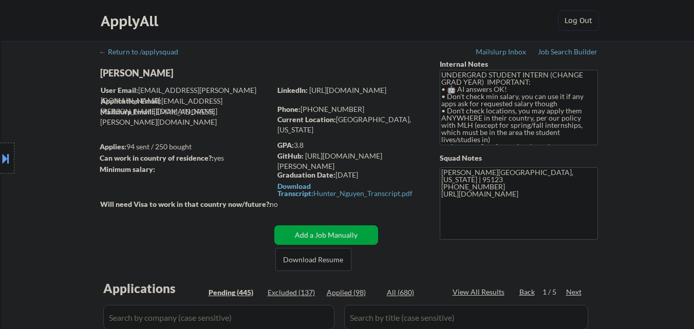
scroll to position [205, 0]
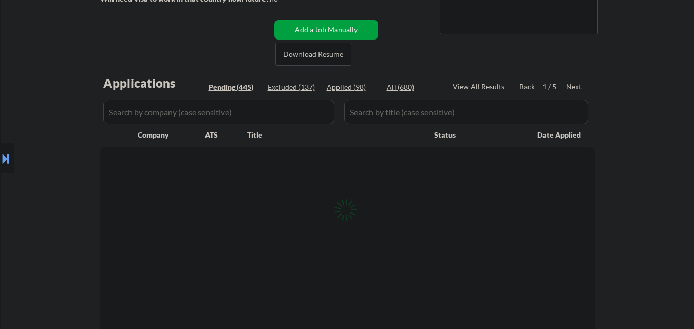
select select ""pending""
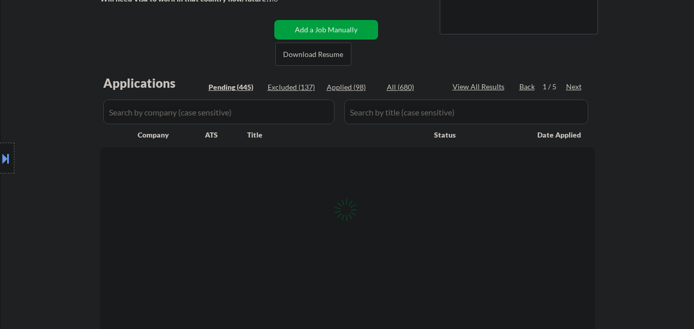
select select ""pending""
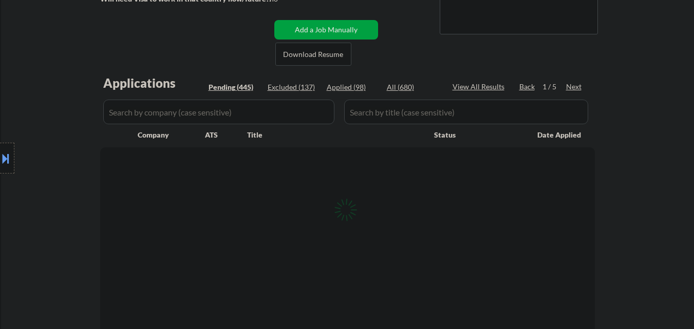
select select ""pending""
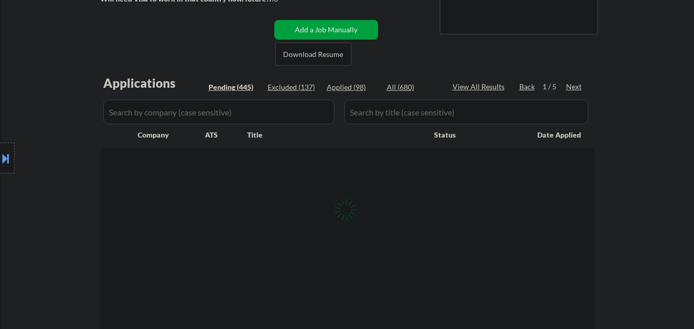
select select ""pending""
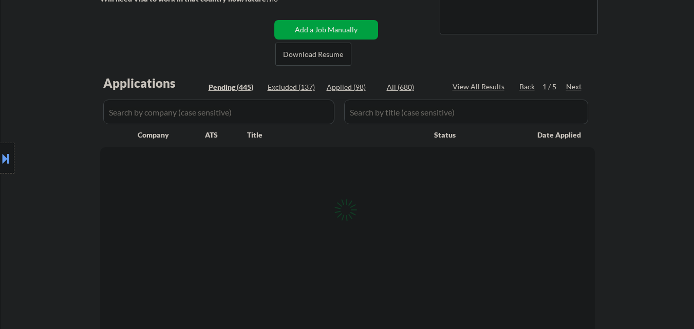
select select ""pending""
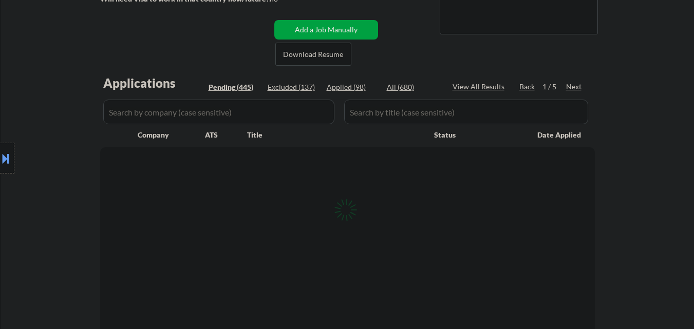
select select ""pending""
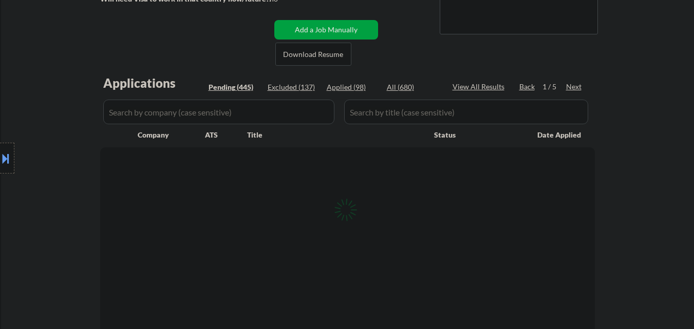
select select ""pending""
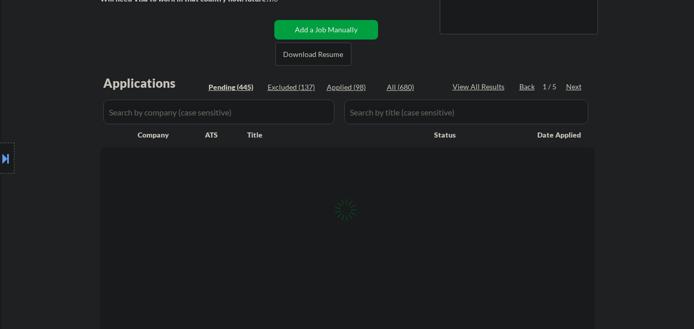
select select ""pending""
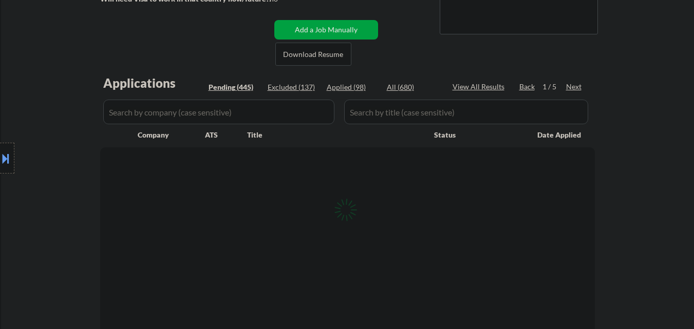
select select ""pending""
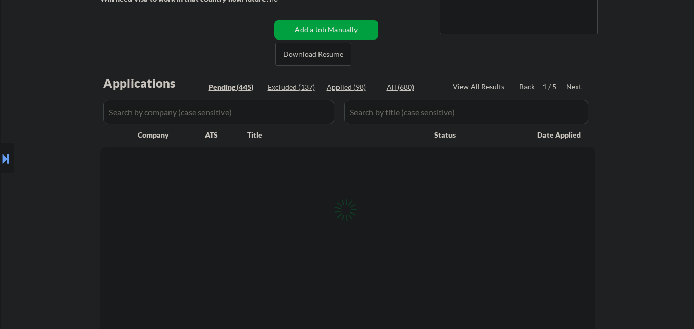
select select ""pending""
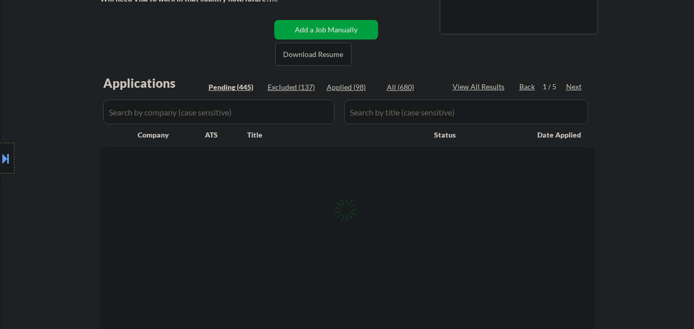
select select ""pending""
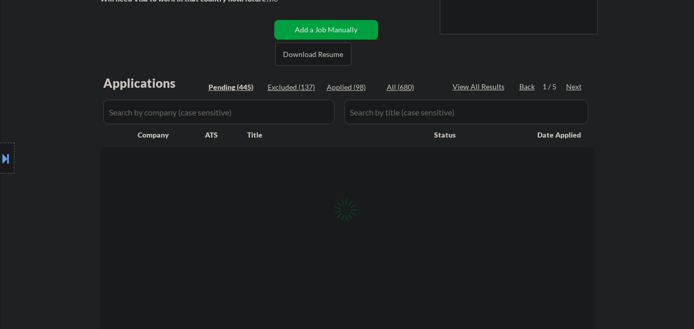
select select ""pending""
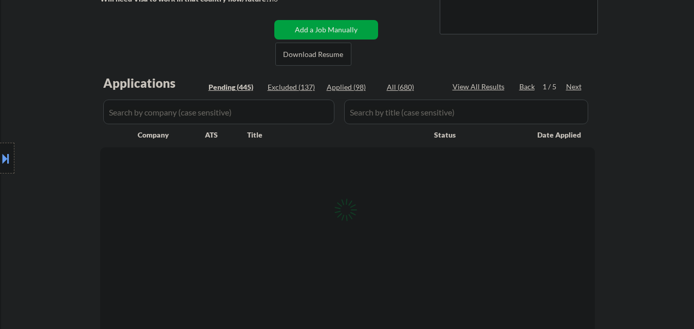
select select ""pending""
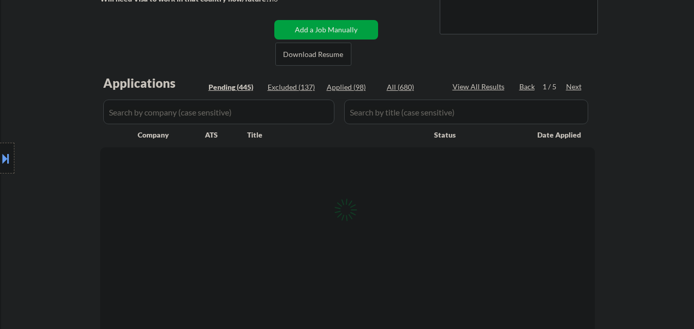
select select ""pending""
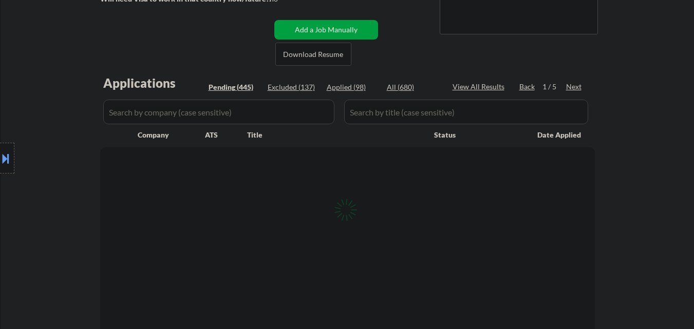
select select ""pending""
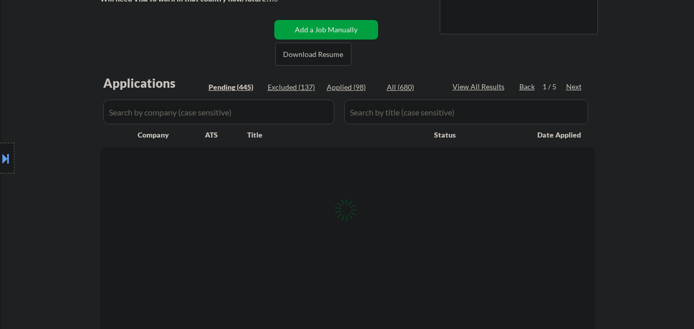
select select ""pending""
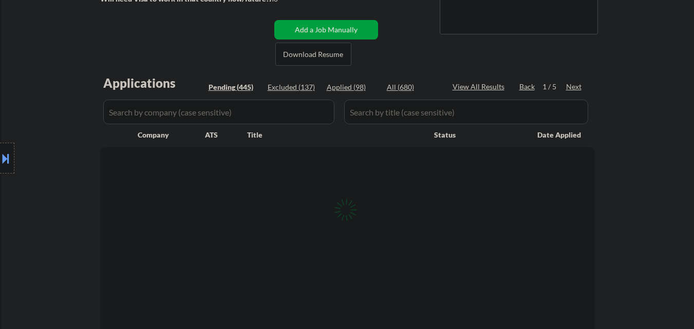
select select ""pending""
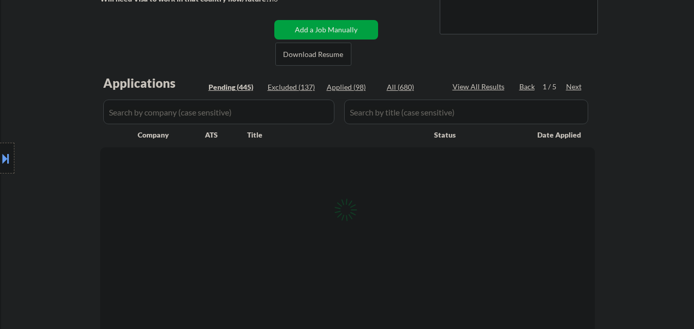
select select ""pending""
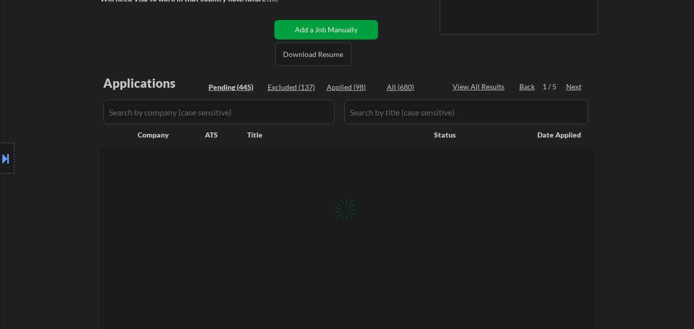
select select ""pending""
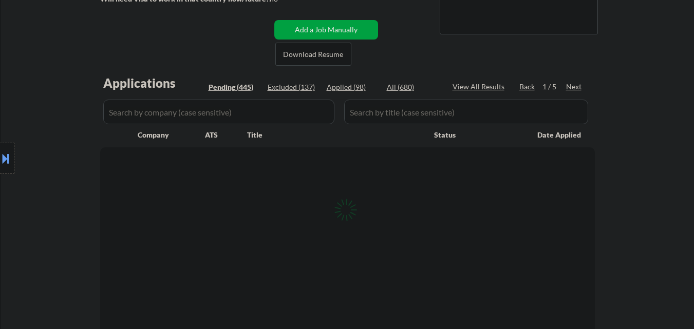
select select ""pending""
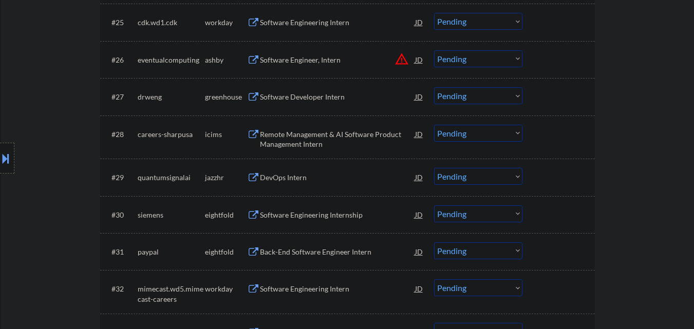
scroll to position [1387, 0]
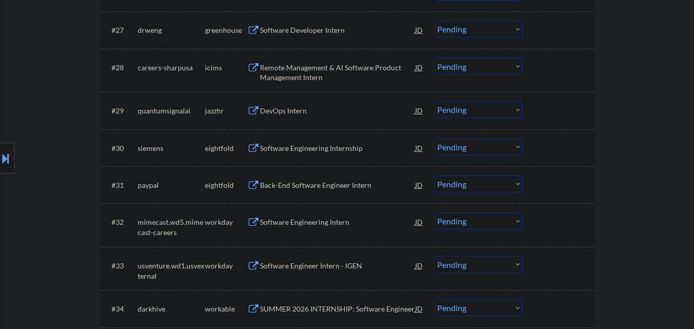
click at [296, 109] on div "DevOps Intern" at bounding box center [337, 111] width 155 height 10
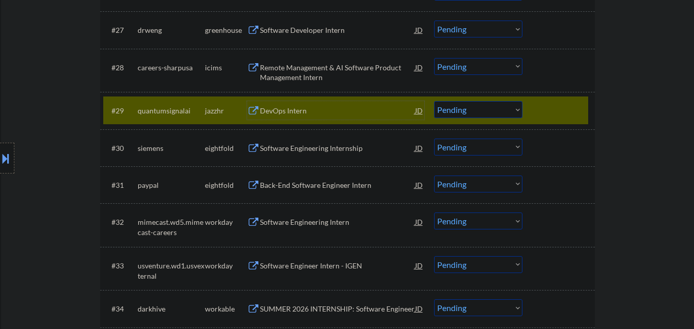
click at [560, 103] on div at bounding box center [559, 110] width 45 height 18
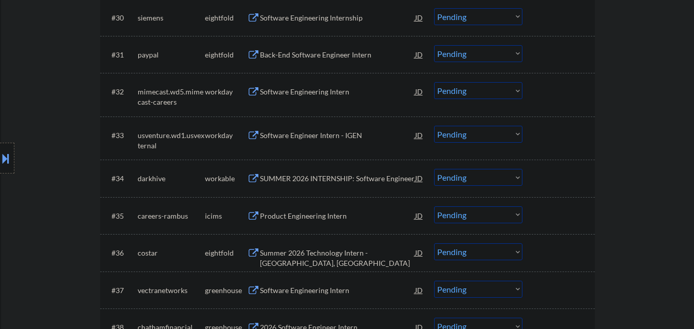
scroll to position [1541, 0]
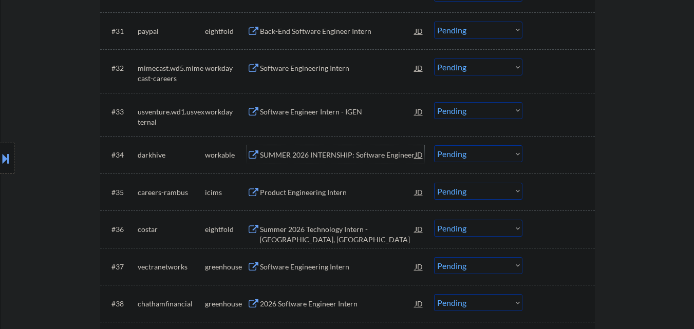
click at [345, 153] on div "SUMMER 2026 INTERNSHIP: Software Engineer" at bounding box center [337, 155] width 155 height 10
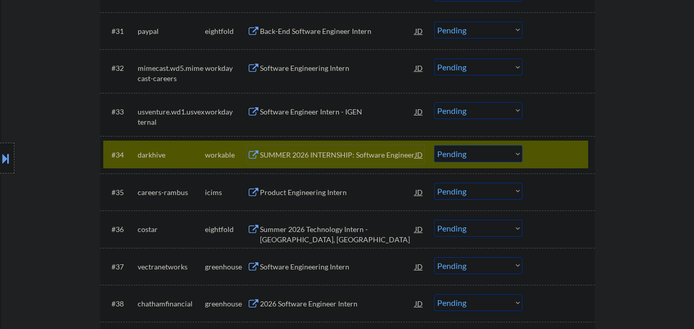
click at [479, 151] on select "Choose an option... Pending Applied Excluded (Questions) Excluded (Expired) Exc…" at bounding box center [478, 153] width 88 height 17
click at [434, 145] on select "Choose an option... Pending Applied Excluded (Questions) Excluded (Expired) Exc…" at bounding box center [478, 153] width 88 height 17
drag, startPoint x: 544, startPoint y: 154, endPoint x: 432, endPoint y: 186, distance: 116.7
click at [543, 154] on div at bounding box center [559, 154] width 45 height 18
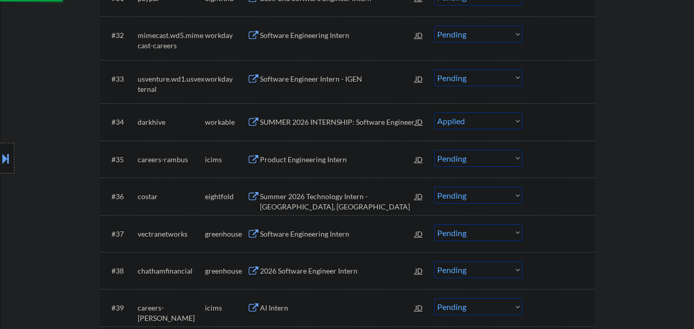
scroll to position [1592, 0]
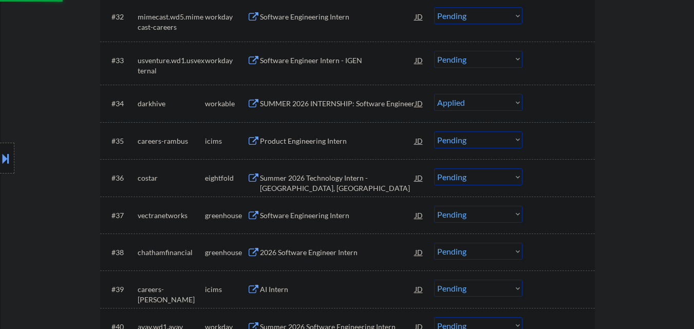
click at [326, 214] on div "Software Engineering Intern" at bounding box center [337, 216] width 155 height 10
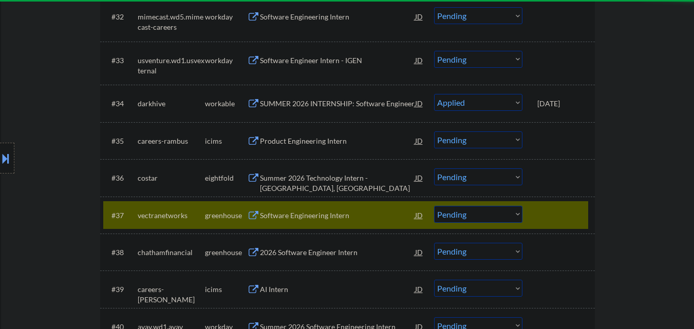
select select ""pending""
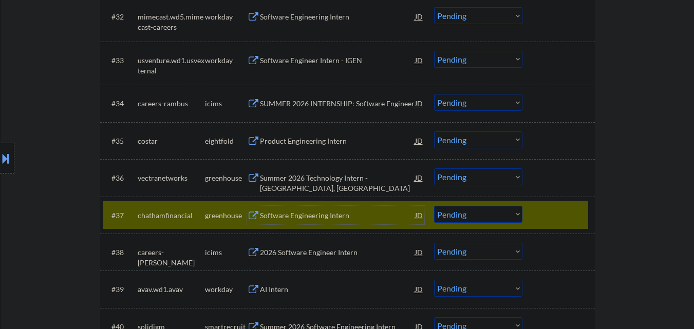
click at [559, 206] on div at bounding box center [559, 215] width 45 height 18
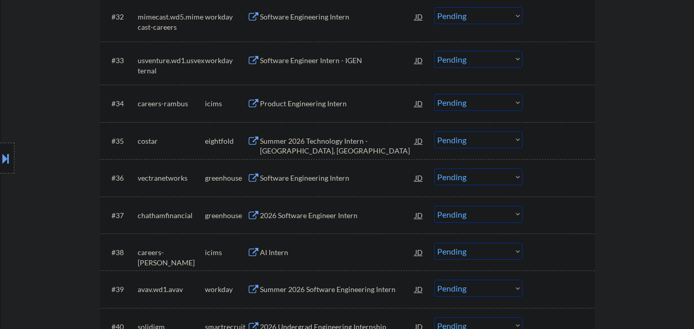
click at [483, 180] on select "Choose an option... Pending Applied Excluded (Questions) Excluded (Expired) Exc…" at bounding box center [478, 176] width 88 height 17
click at [434, 168] on select "Choose an option... Pending Applied Excluded (Questions) Excluded (Expired) Exc…" at bounding box center [478, 176] width 88 height 17
click at [319, 215] on div "2026 Software Engineer Intern" at bounding box center [337, 216] width 155 height 10
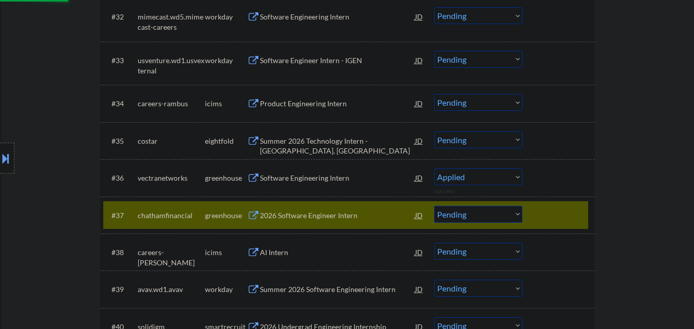
select select ""pending""
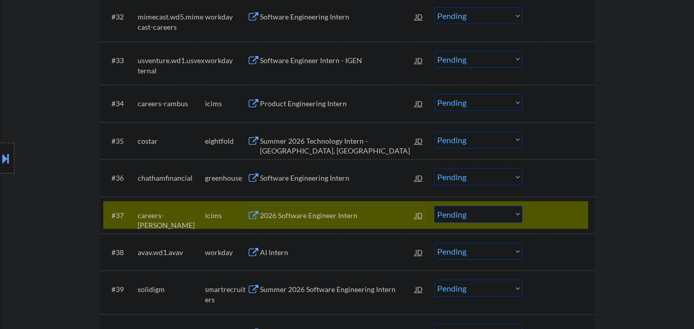
scroll to position [1695, 0]
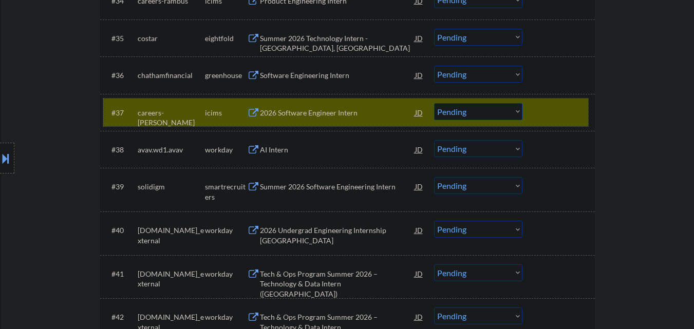
click at [573, 115] on div at bounding box center [559, 112] width 45 height 18
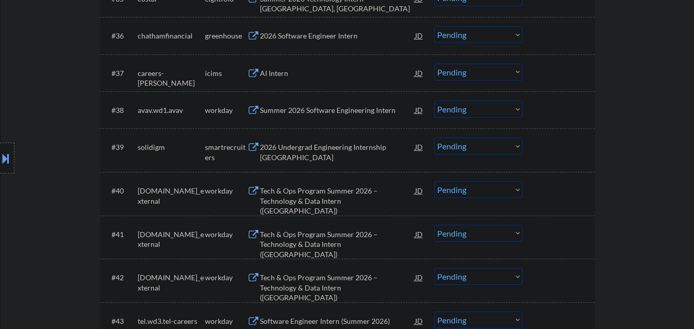
scroll to position [1746, 0]
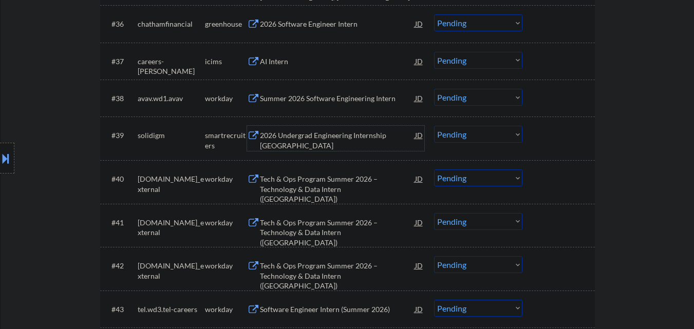
click at [310, 138] on div "2026 Undergrad Engineering Internship United States" at bounding box center [337, 140] width 155 height 20
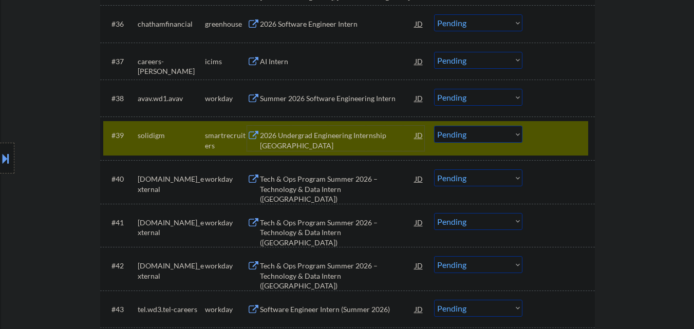
click at [475, 139] on select "Choose an option... Pending Applied Excluded (Questions) Excluded (Expired) Exc…" at bounding box center [478, 134] width 88 height 17
click at [434, 126] on select "Choose an option... Pending Applied Excluded (Questions) Excluded (Expired) Exc…" at bounding box center [478, 134] width 88 height 17
click at [562, 144] on div at bounding box center [559, 135] width 45 height 18
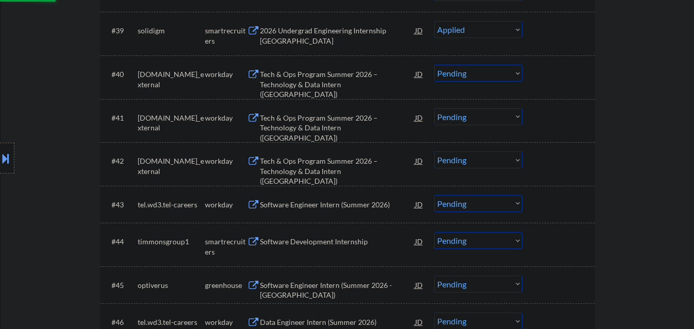
scroll to position [1952, 0]
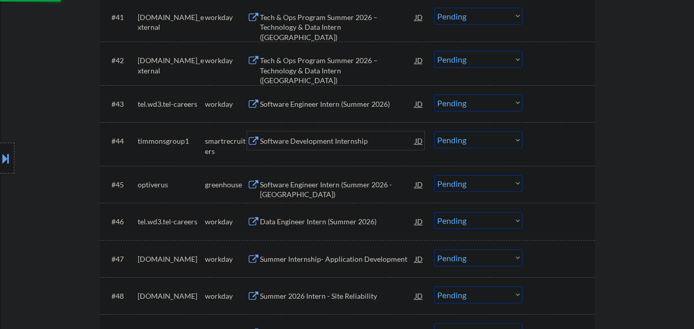
click at [310, 142] on div "Software Development Internship" at bounding box center [337, 141] width 155 height 10
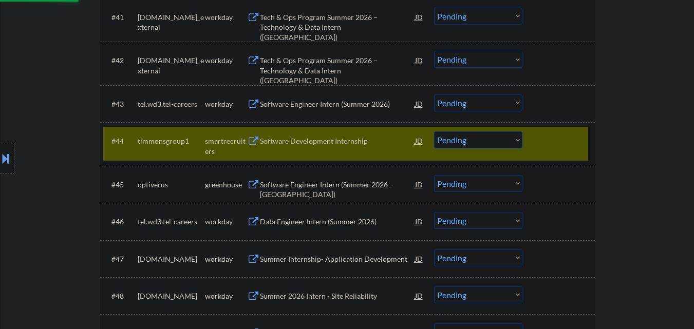
select select ""pending""
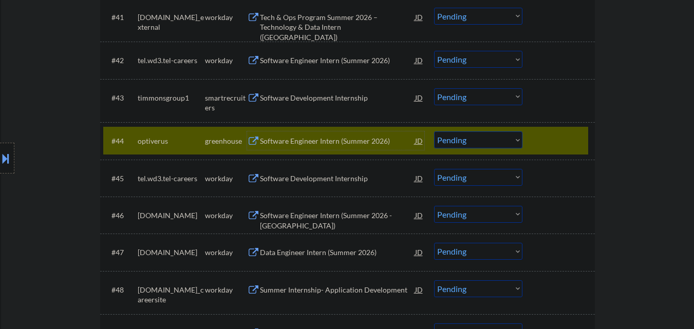
click at [578, 127] on div "#44 optiverus greenhouse Software Engineer Intern (Summer 2026) JD Choose an op…" at bounding box center [345, 141] width 485 height 28
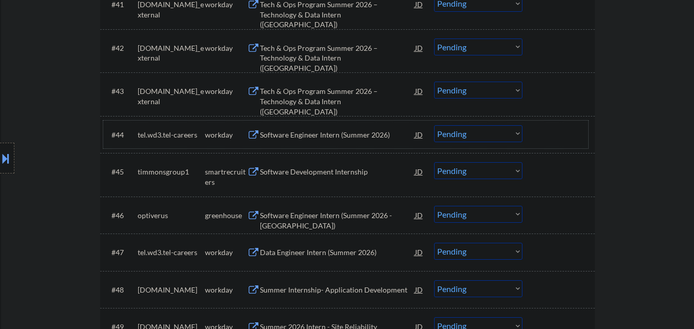
click at [467, 176] on select "Choose an option... Pending Applied Excluded (Questions) Excluded (Expired) Exc…" at bounding box center [478, 170] width 88 height 17
click at [434, 162] on select "Choose an option... Pending Applied Excluded (Questions) Excluded (Expired) Exc…" at bounding box center [478, 170] width 88 height 17
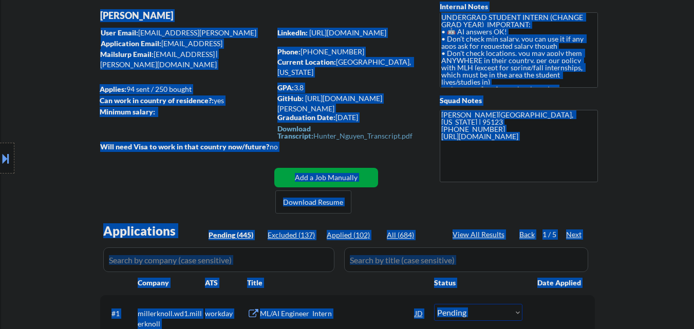
scroll to position [10, 0]
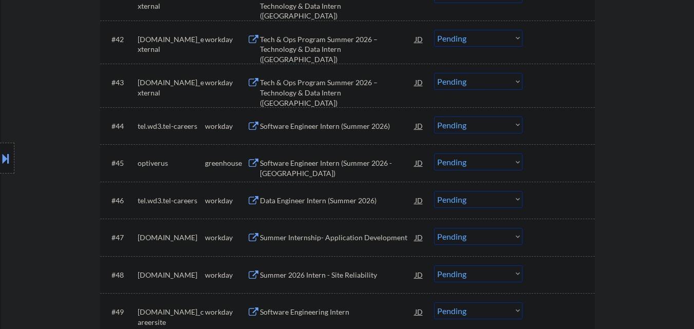
scroll to position [2012, 0]
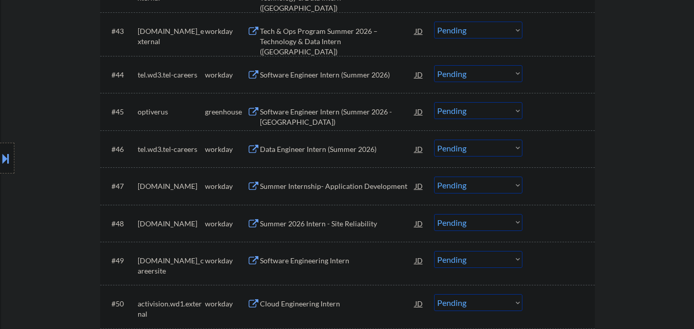
click at [344, 111] on div "Software Engineer Intern (Summer 2026 - Austin)" at bounding box center [337, 117] width 155 height 20
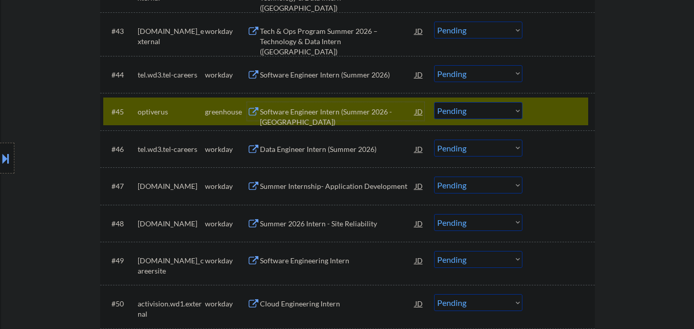
click at [333, 115] on div "Software Engineer Intern (Summer 2026 - Austin)" at bounding box center [337, 117] width 155 height 20
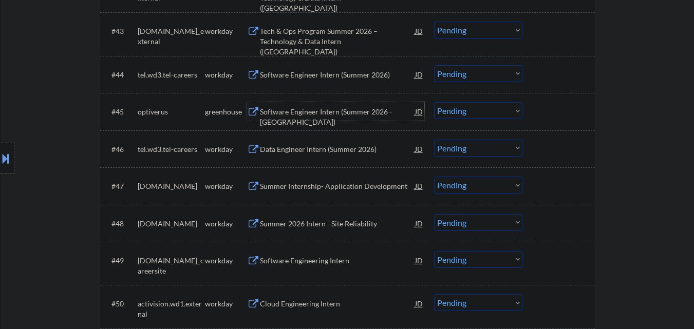
scroll to position [2063, 0]
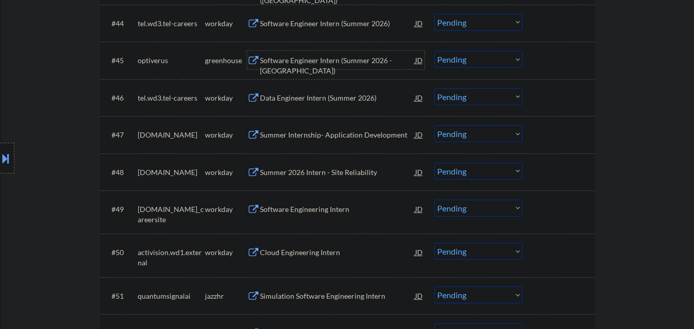
click at [481, 58] on select "Choose an option... Pending Applied Excluded (Questions) Excluded (Expired) Exc…" at bounding box center [478, 59] width 88 height 17
click at [434, 51] on select "Choose an option... Pending Applied Excluded (Questions) Excluded (Expired) Exc…" at bounding box center [478, 59] width 88 height 17
select select ""pending""
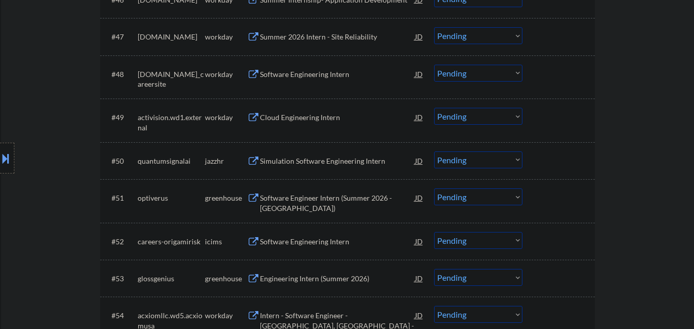
scroll to position [2166, 0]
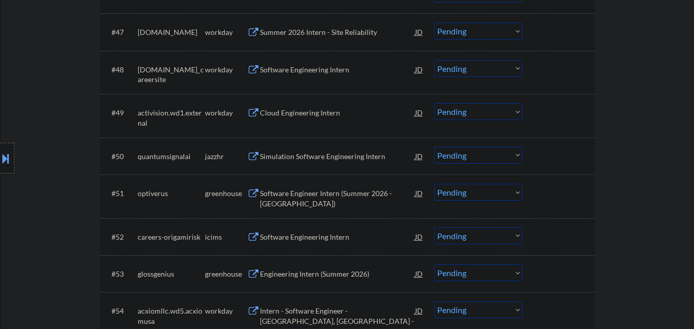
click at [325, 159] on div "Simulation Software Engineering Intern" at bounding box center [337, 157] width 155 height 10
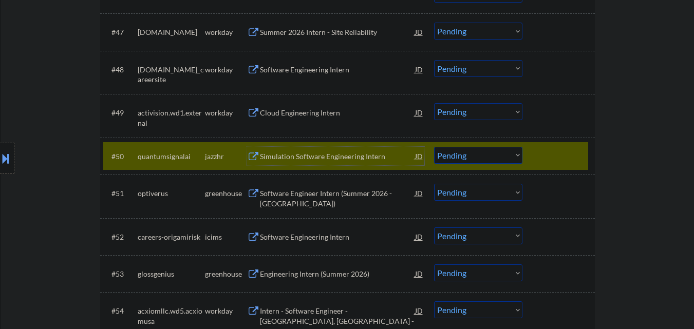
click at [488, 157] on select "Choose an option... Pending Applied Excluded (Questions) Excluded (Expired) Exc…" at bounding box center [478, 155] width 88 height 17
click at [434, 147] on select "Choose an option... Pending Applied Excluded (Questions) Excluded (Expired) Exc…" at bounding box center [478, 155] width 88 height 17
click at [558, 158] on div at bounding box center [559, 156] width 45 height 18
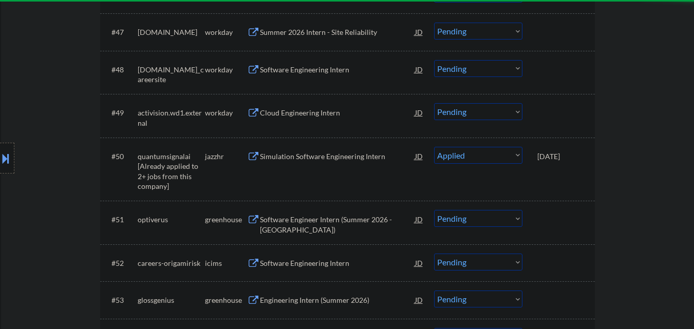
select select ""pending""
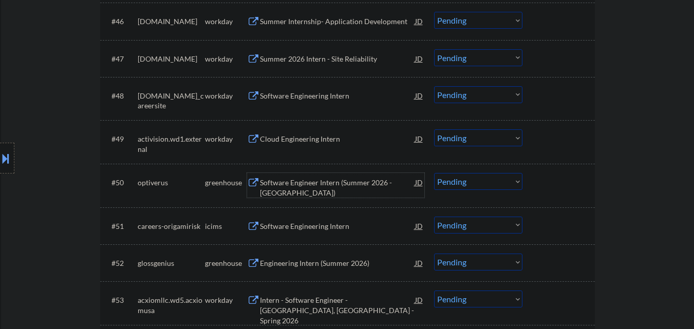
click at [370, 192] on div "Software Engineer Intern (Summer 2026 - Chicago)" at bounding box center [337, 188] width 155 height 20
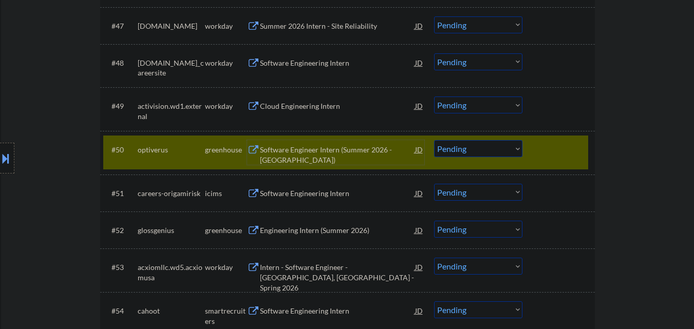
scroll to position [2306, 0]
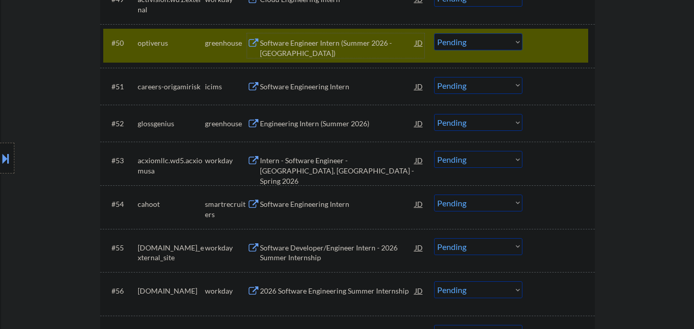
click at [576, 45] on div at bounding box center [559, 42] width 45 height 18
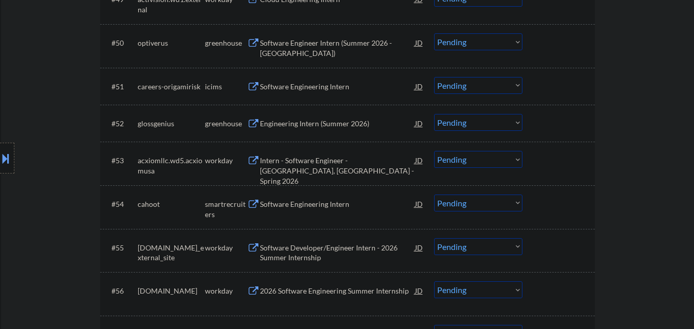
click at [352, 129] on div "Engineering Intern (Summer 2026)" at bounding box center [337, 123] width 155 height 18
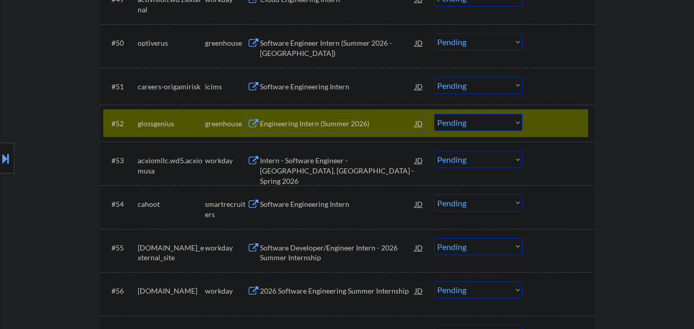
click at [558, 124] on div at bounding box center [559, 123] width 45 height 18
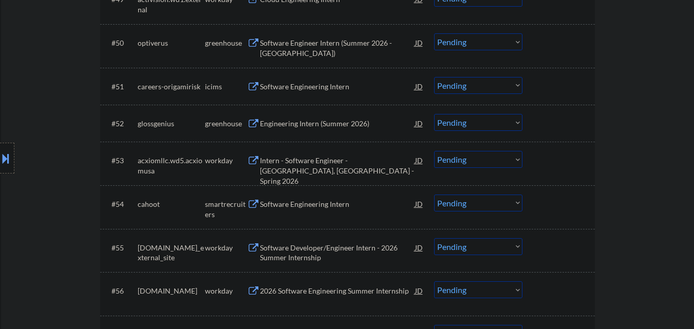
scroll to position [2408, 0]
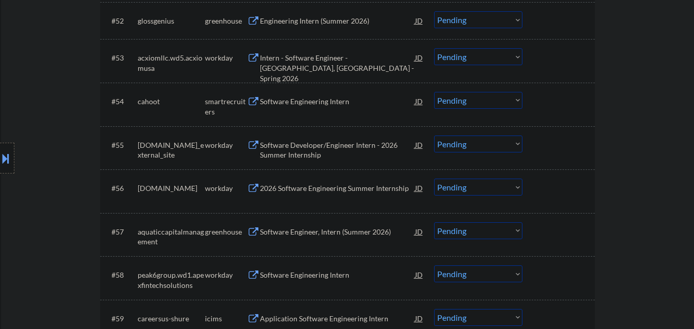
click at [325, 107] on div "Software Engineering Intern" at bounding box center [337, 101] width 155 height 18
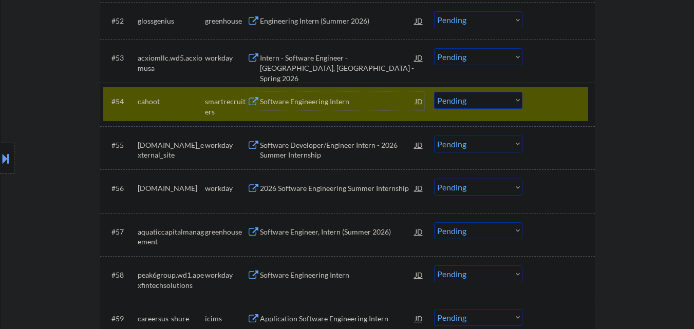
click at [476, 97] on select "Choose an option... Pending Applied Excluded (Questions) Excluded (Expired) Exc…" at bounding box center [478, 100] width 88 height 17
click at [434, 92] on select "Choose an option... Pending Applied Excluded (Questions) Excluded (Expired) Exc…" at bounding box center [478, 100] width 88 height 17
click at [549, 110] on div at bounding box center [559, 101] width 45 height 18
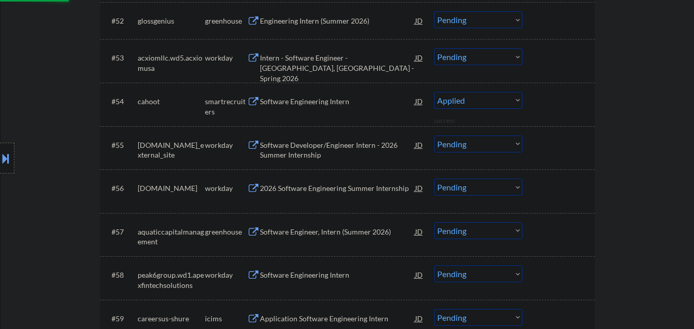
select select ""pending""
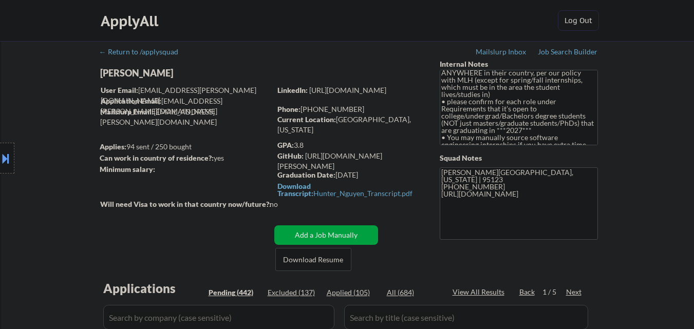
scroll to position [86, 0]
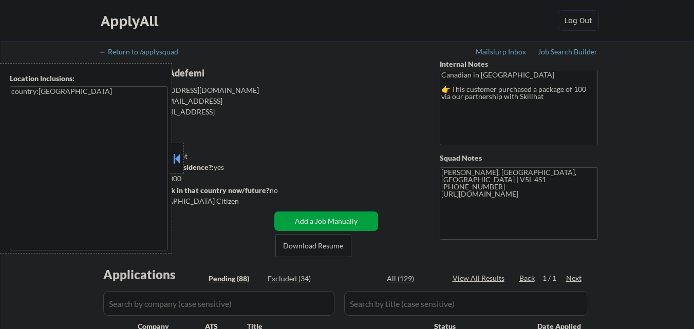
select select ""pending""
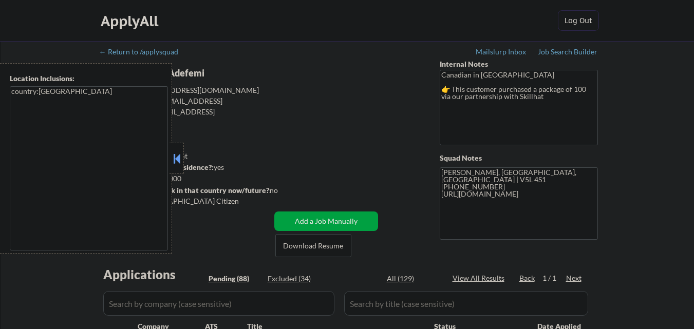
select select ""pending""
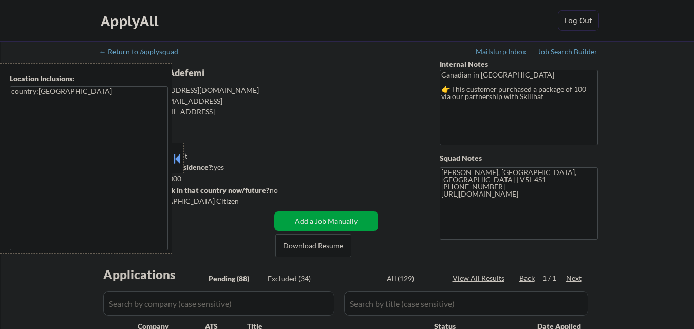
select select ""pending""
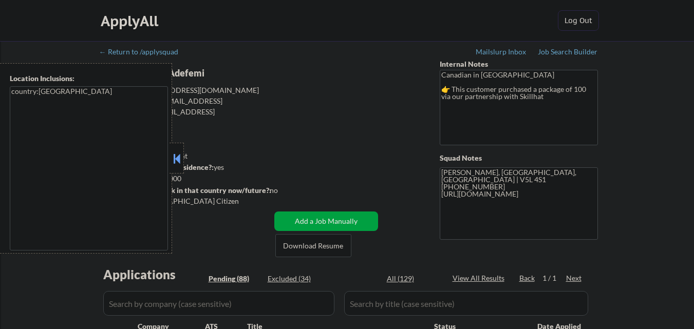
select select ""pending""
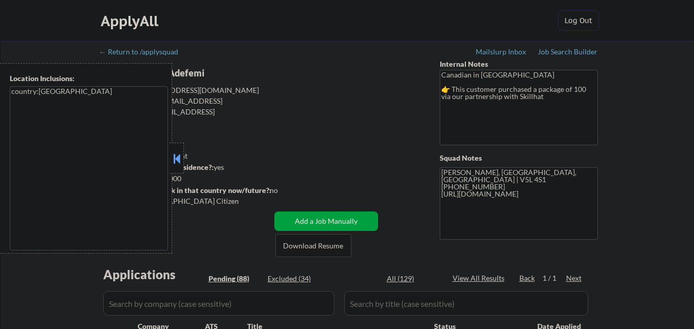
select select ""pending""
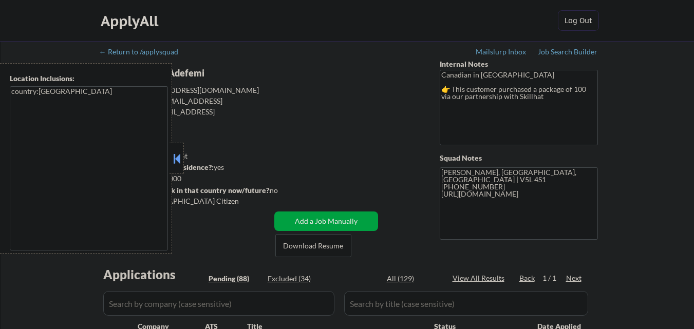
select select ""pending""
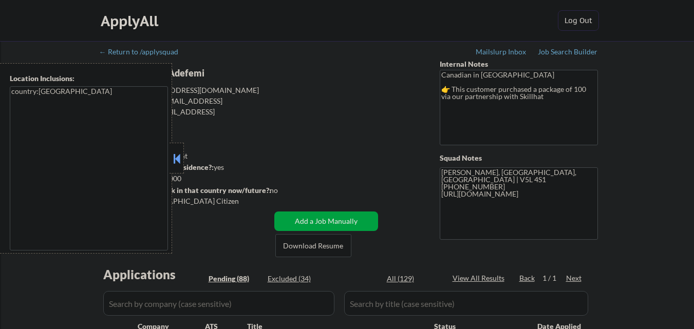
select select ""pending""
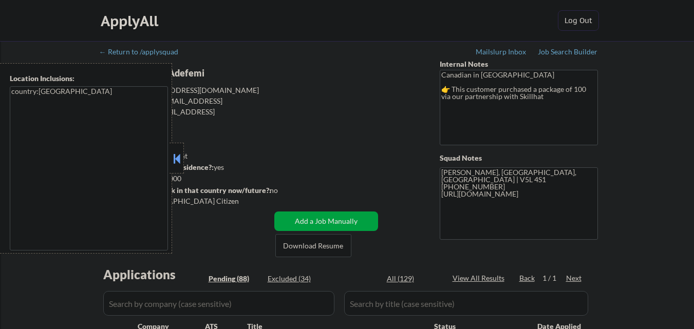
select select ""pending""
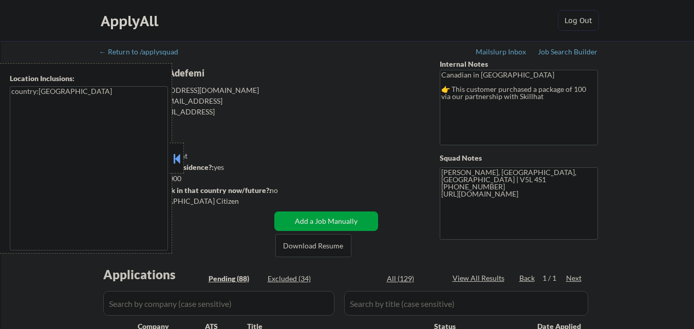
select select ""pending""
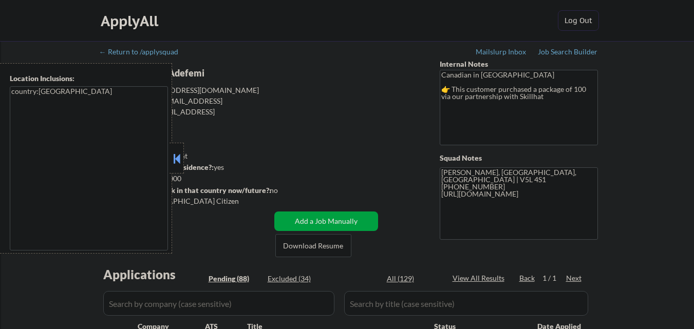
select select ""pending""
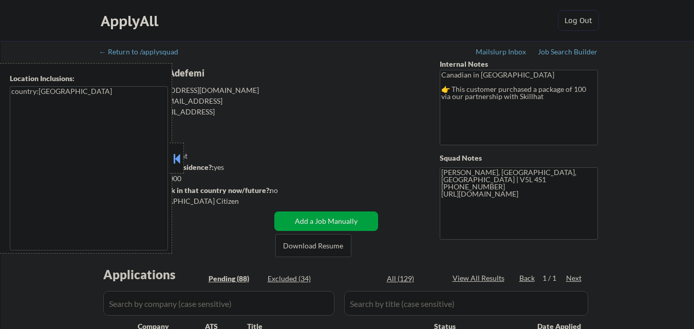
select select ""pending""
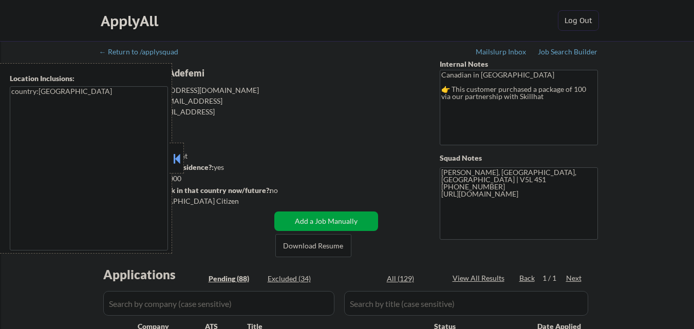
select select ""pending""
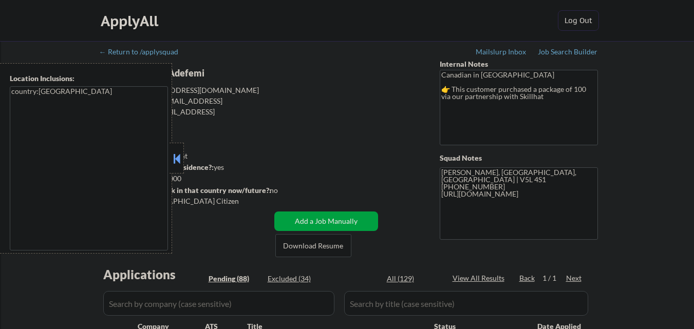
select select ""pending""
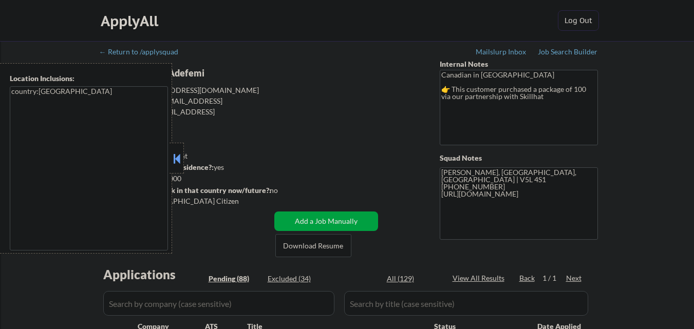
select select ""pending""
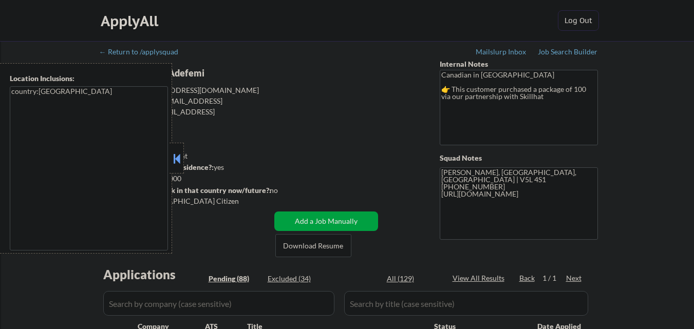
select select ""pending""
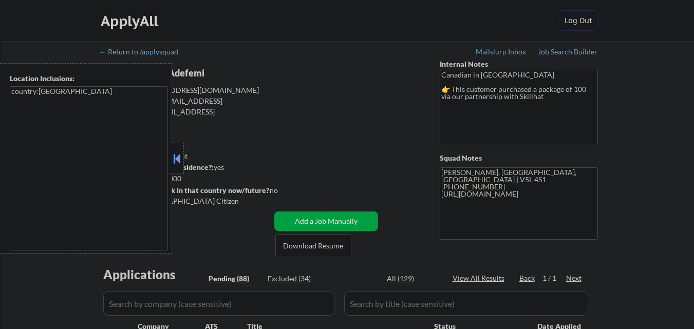
select select ""pending""
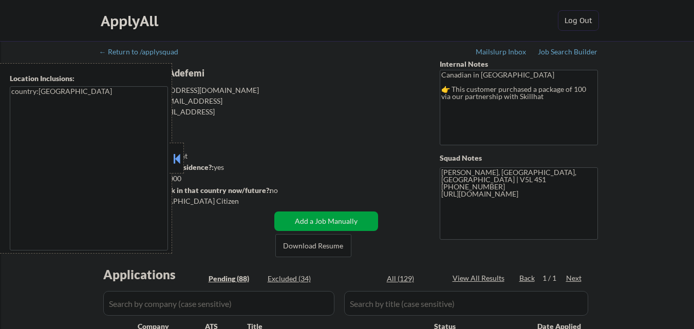
select select ""pending""
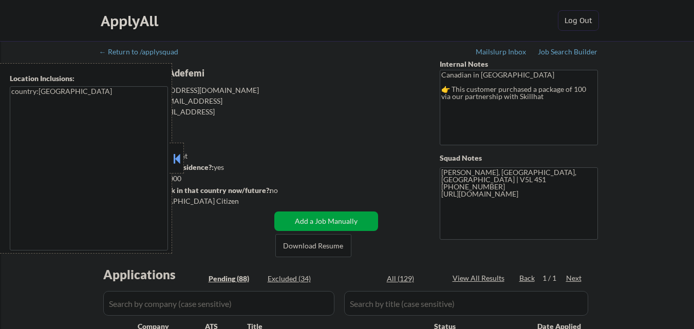
select select ""pending""
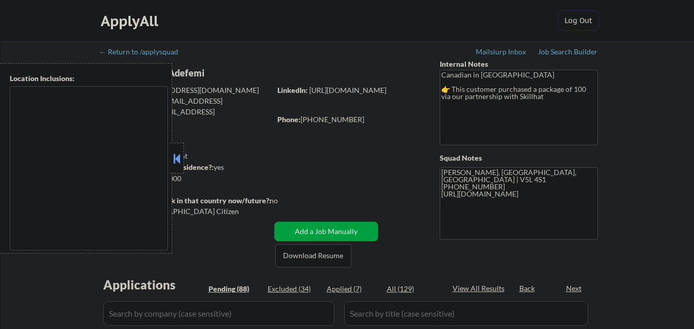
type textarea "country:[GEOGRAPHIC_DATA]"
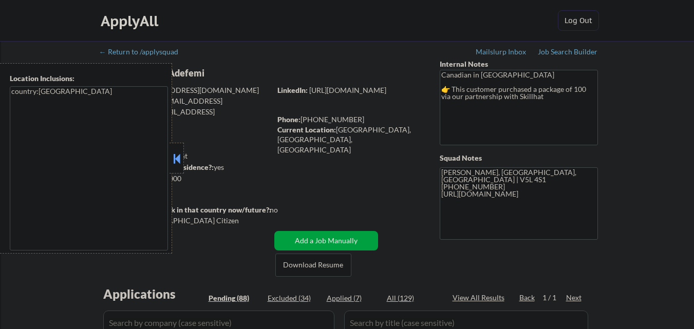
click at [176, 152] on button at bounding box center [176, 158] width 11 height 15
select select ""pending""
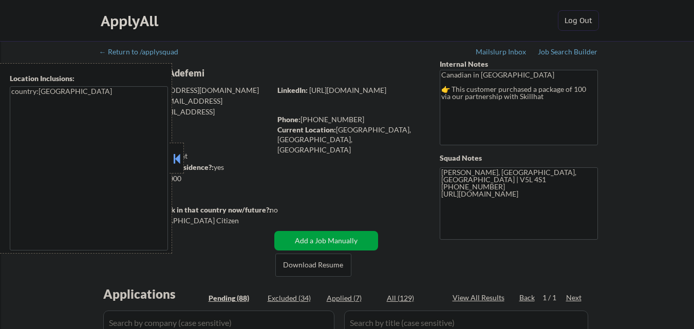
select select ""pending""
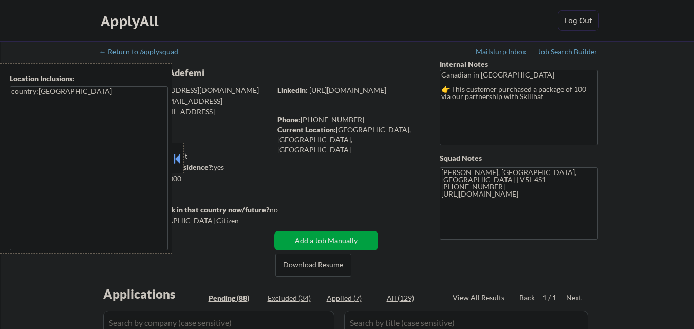
select select ""pending""
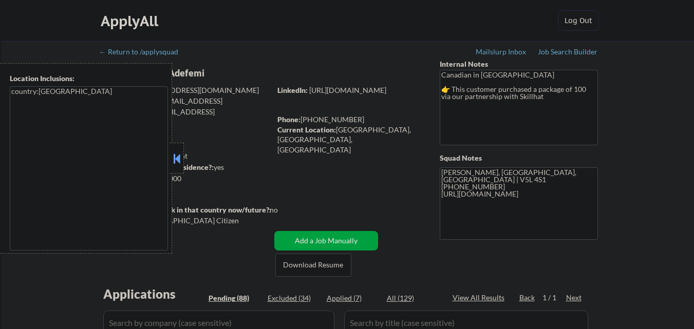
select select ""pending""
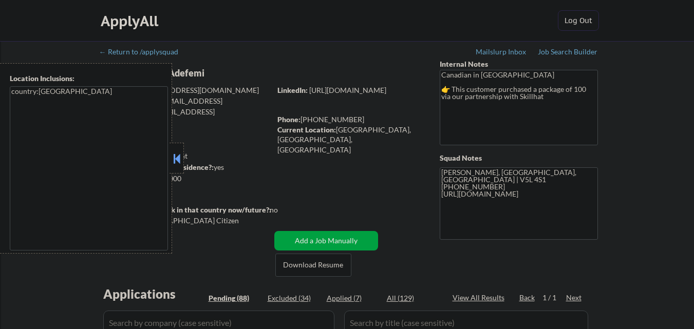
select select ""pending""
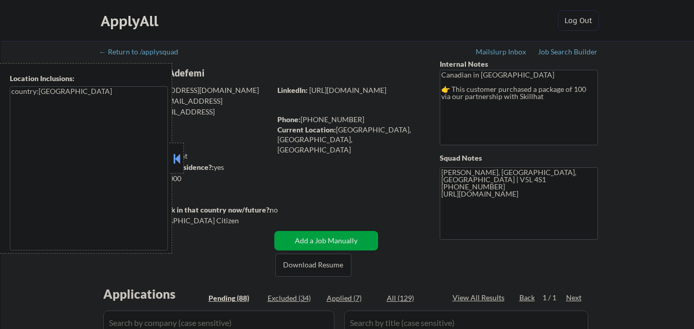
select select ""pending""
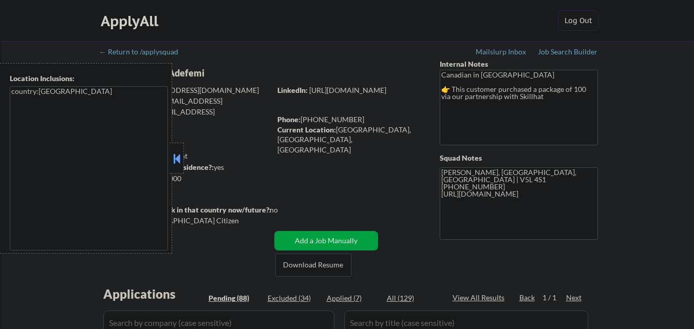
select select ""pending""
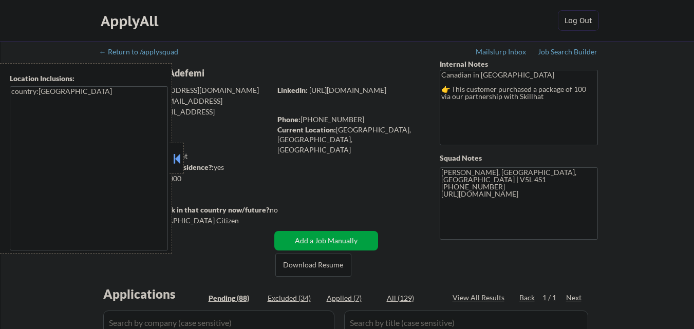
select select ""pending""
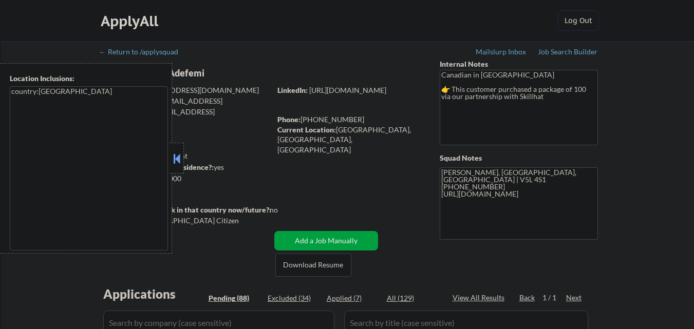
select select ""pending""
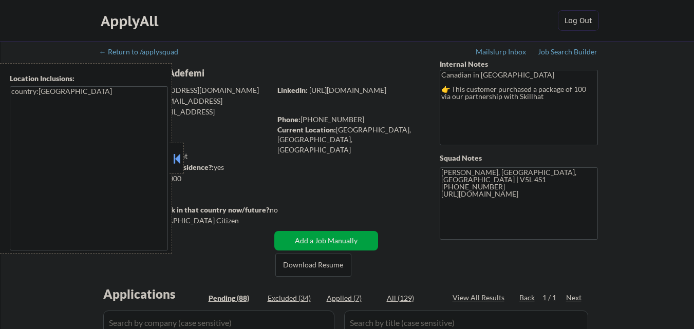
select select ""pending""
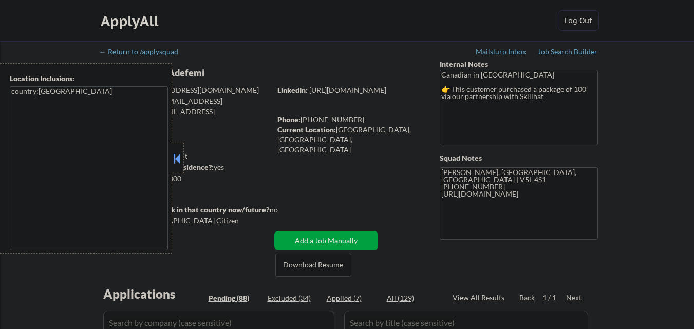
select select ""pending""
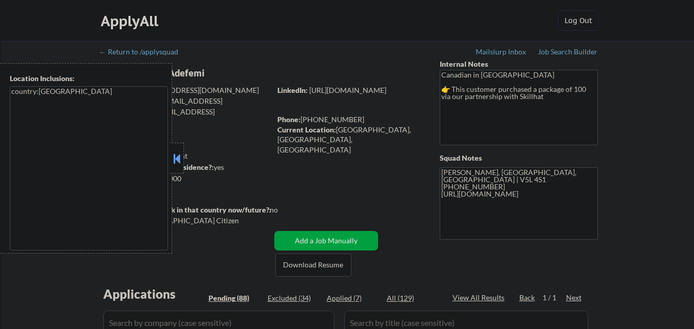
select select ""pending""
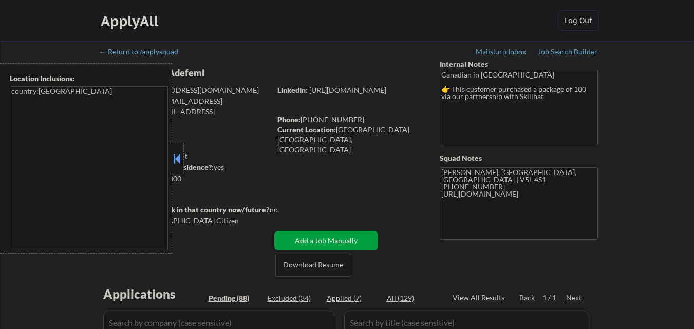
select select ""pending""
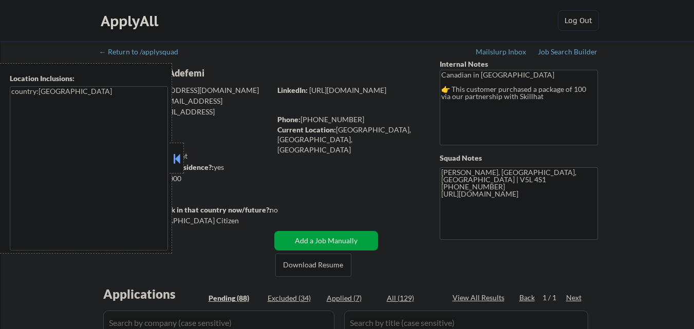
select select ""pending""
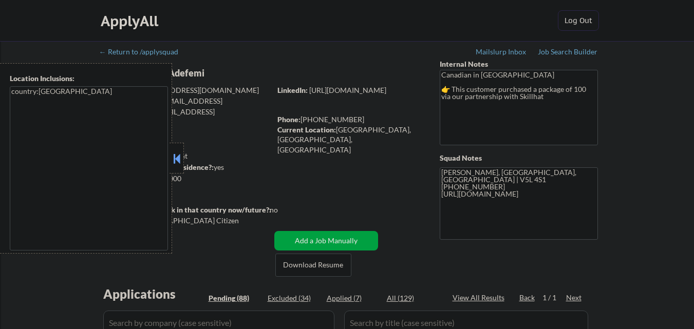
select select ""pending""
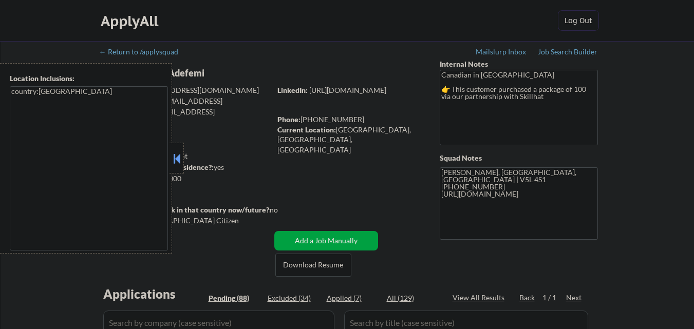
select select ""pending""
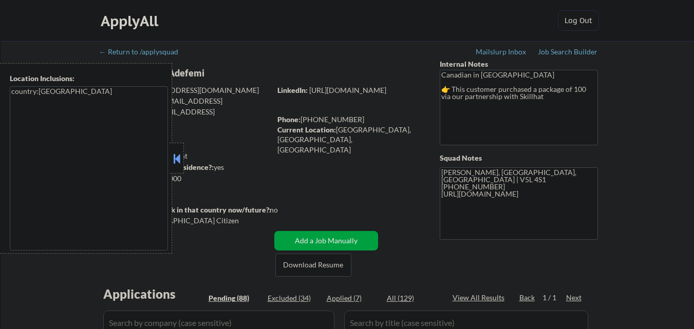
select select ""pending""
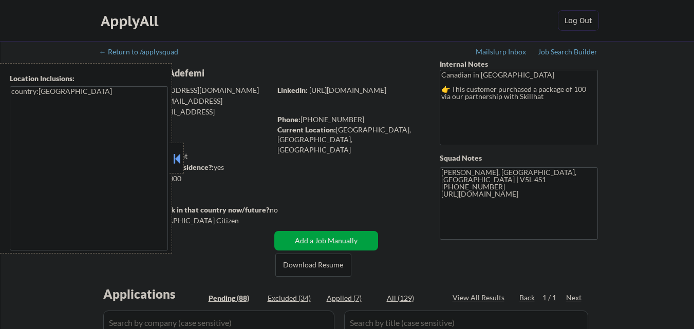
select select ""pending""
click at [177, 152] on button at bounding box center [176, 158] width 11 height 15
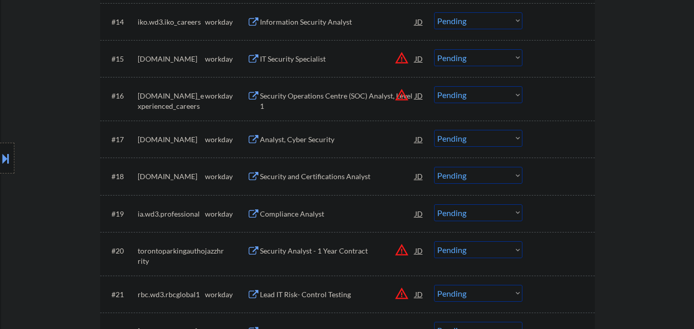
scroll to position [976, 0]
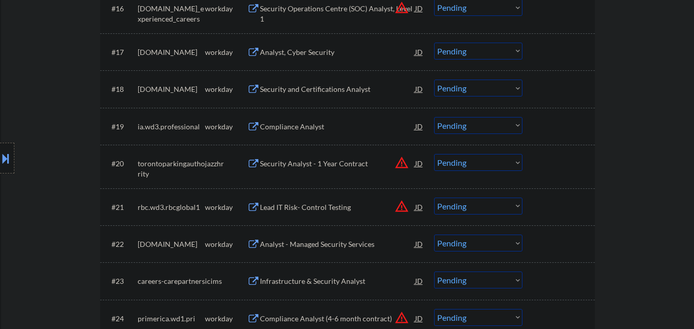
click at [402, 162] on button "warning_amber" at bounding box center [401, 163] width 14 height 14
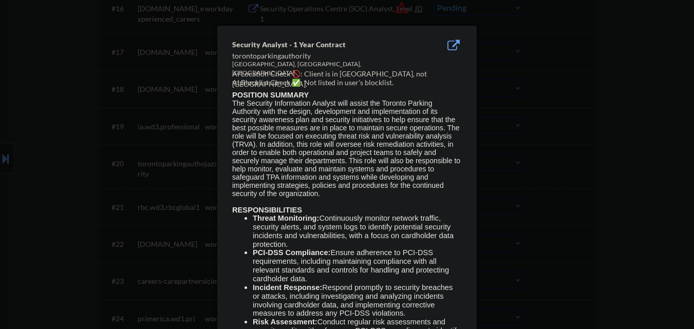
click at [67, 178] on div at bounding box center [347, 164] width 694 height 329
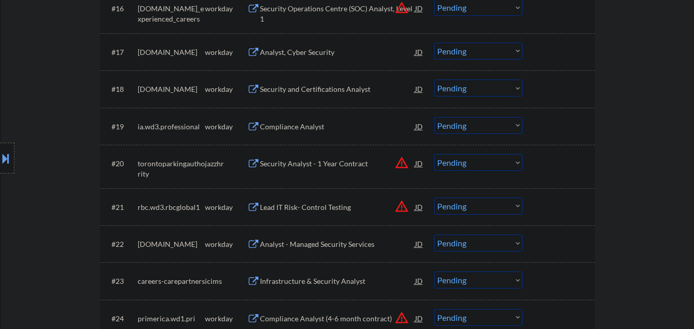
click at [347, 163] on div "Security Analyst - 1 Year Contract" at bounding box center [337, 164] width 155 height 10
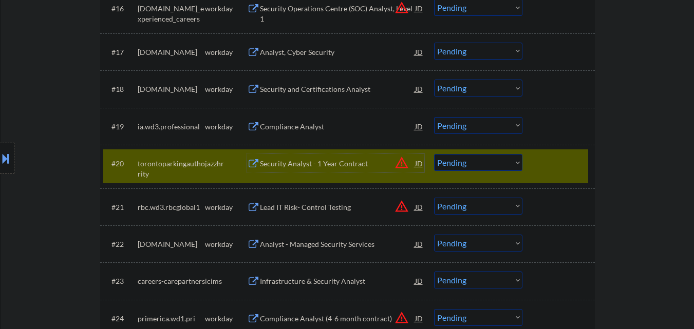
click at [476, 170] on select "Choose an option... Pending Applied Excluded (Questions) Excluded (Expired) Exc…" at bounding box center [478, 162] width 88 height 17
click at [434, 154] on select "Choose an option... Pending Applied Excluded (Questions) Excluded (Expired) Exc…" at bounding box center [478, 162] width 88 height 17
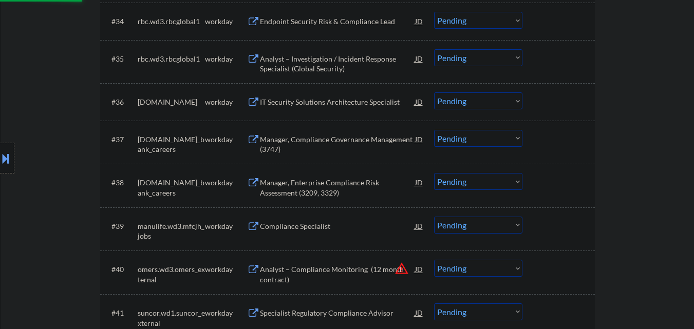
scroll to position [1746, 0]
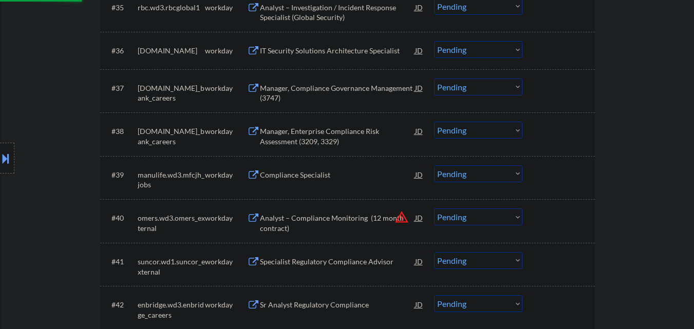
select select ""pending""
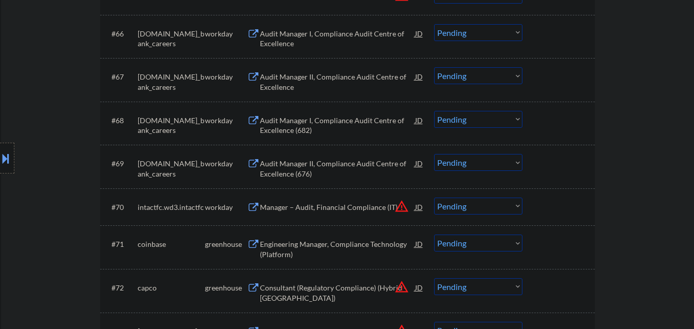
scroll to position [3030, 0]
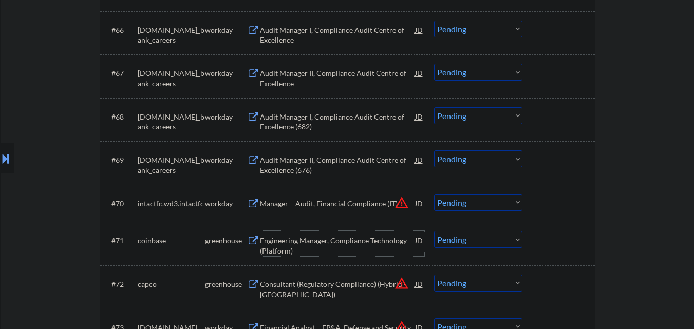
click at [334, 239] on div "Engineering Manager, Compliance Technology (Platform)" at bounding box center [337, 246] width 155 height 20
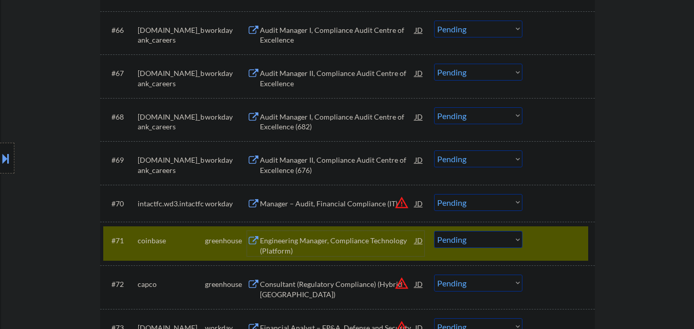
click at [482, 238] on select "Choose an option... Pending Applied Excluded (Questions) Excluded (Expired) Exc…" at bounding box center [478, 239] width 88 height 17
click at [434, 231] on select "Choose an option... Pending Applied Excluded (Questions) Excluded (Expired) Exc…" at bounding box center [478, 239] width 88 height 17
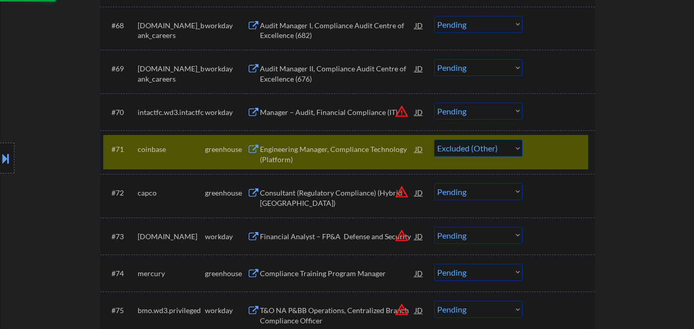
scroll to position [3133, 0]
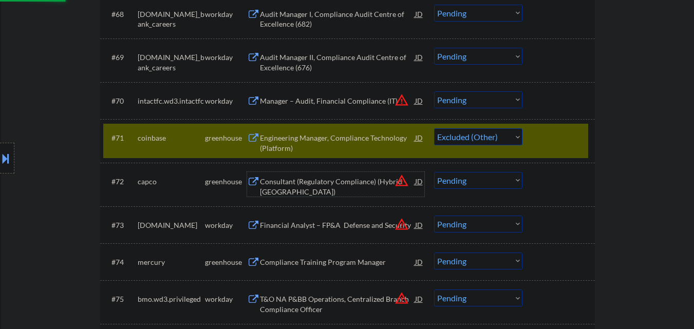
click at [349, 182] on div "Consultant (Regulatory Compliance) (Hybrid - [GEOGRAPHIC_DATA])" at bounding box center [337, 187] width 155 height 20
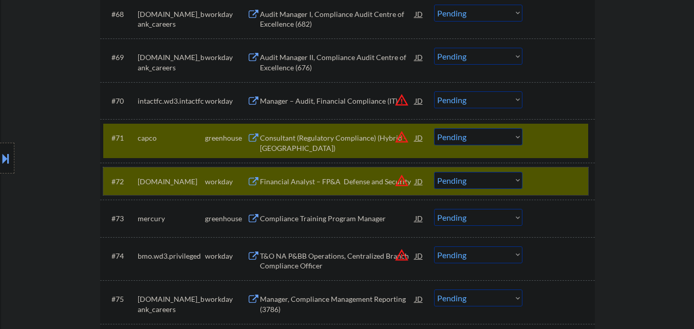
click at [572, 179] on div at bounding box center [559, 181] width 45 height 18
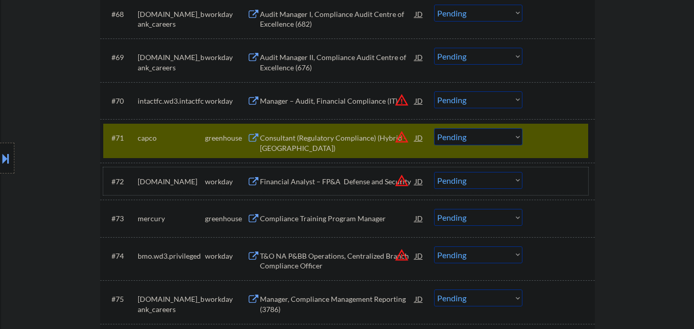
click at [535, 134] on div "#71 capco greenhouse Consultant (Regulatory Compliance) (Hybrid - [GEOGRAPHIC_D…" at bounding box center [345, 141] width 485 height 34
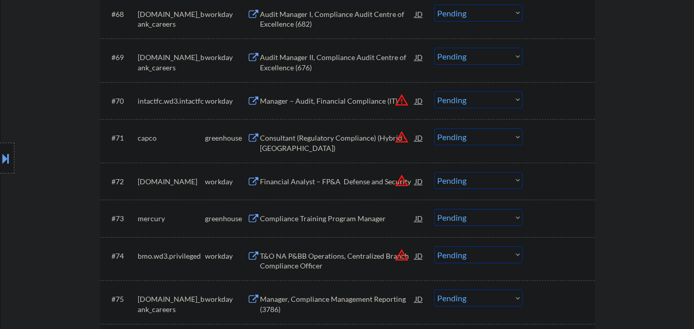
click at [506, 134] on select "Choose an option... Pending Applied Excluded (Questions) Excluded (Expired) Exc…" at bounding box center [478, 136] width 88 height 17
click at [434, 128] on select "Choose an option... Pending Applied Excluded (Questions) Excluded (Expired) Exc…" at bounding box center [478, 136] width 88 height 17
select select ""pending""
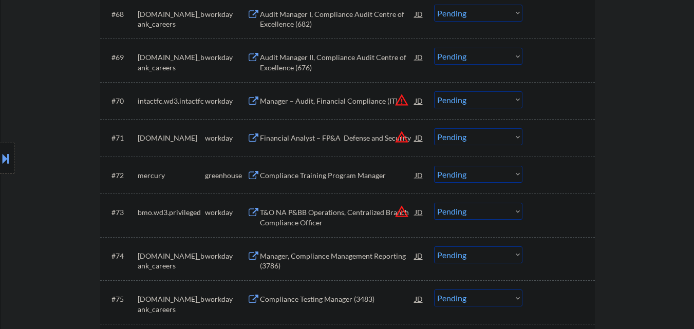
click at [362, 176] on div "Compliance Training Program Manager" at bounding box center [337, 176] width 155 height 10
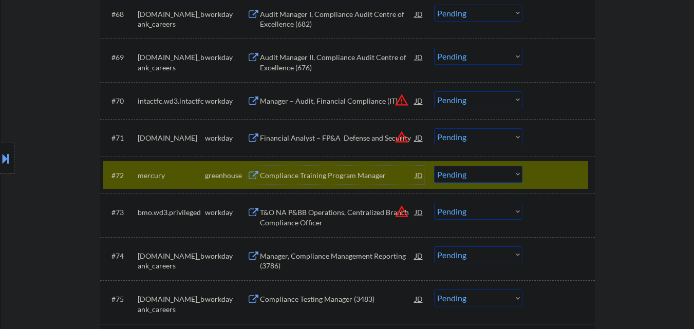
click at [507, 174] on select "Choose an option... Pending Applied Excluded (Questions) Excluded (Expired) Exc…" at bounding box center [478, 174] width 88 height 17
click at [434, 166] on select "Choose an option... Pending Applied Excluded (Questions) Excluded (Expired) Exc…" at bounding box center [478, 174] width 88 height 17
click at [560, 173] on div at bounding box center [559, 175] width 45 height 18
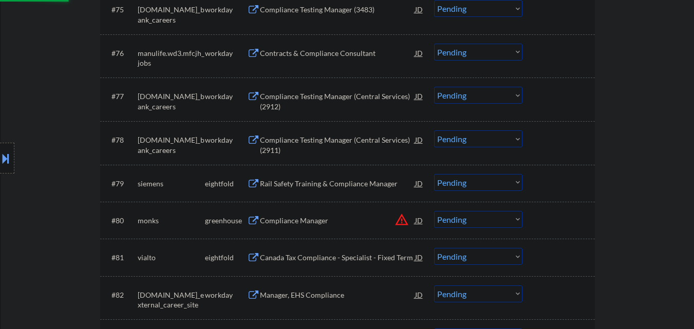
scroll to position [3441, 0]
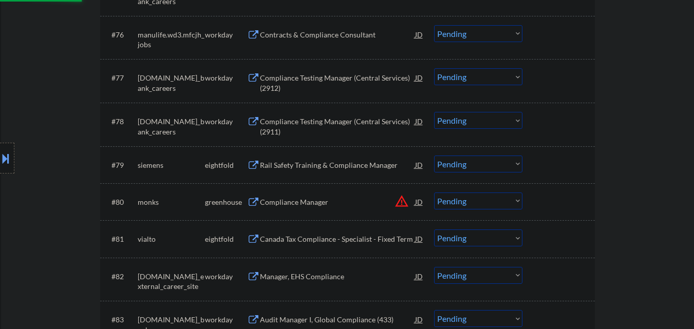
click at [402, 198] on div "Compliance Manager JD warning_amber" at bounding box center [342, 202] width 164 height 18
select select ""pending""
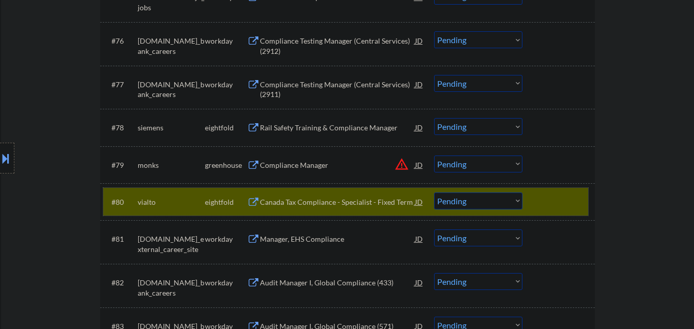
click at [549, 191] on div "#80 vialto eightfold [GEOGRAPHIC_DATA] Tax Compliance - Specialist - Fixed Term…" at bounding box center [345, 202] width 485 height 28
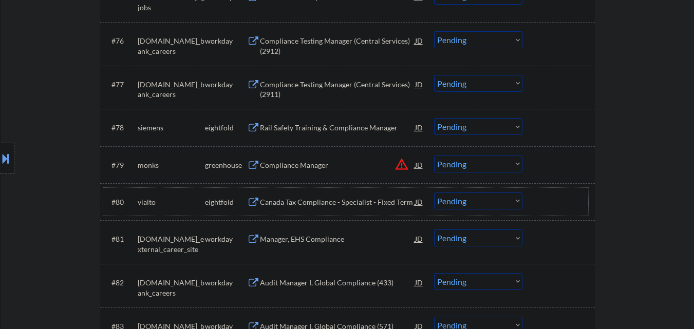
click at [403, 166] on button "warning_amber" at bounding box center [401, 164] width 14 height 14
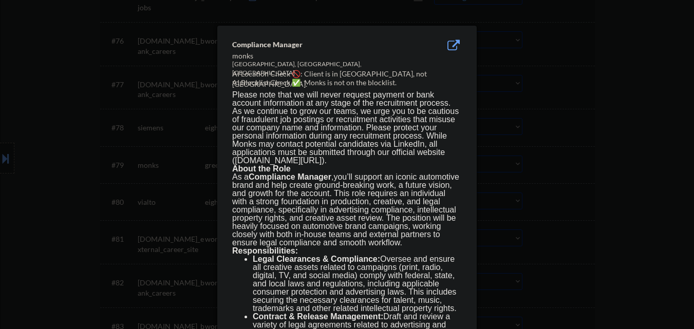
click at [543, 160] on div at bounding box center [347, 164] width 694 height 329
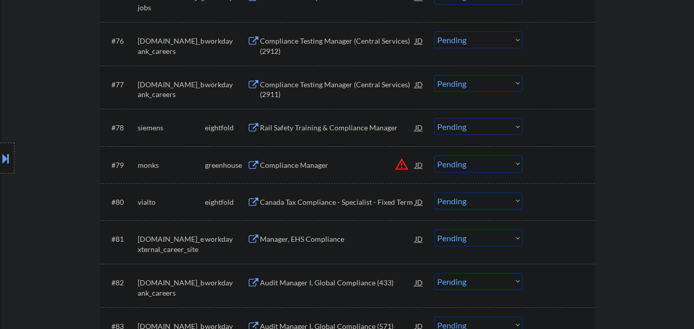
click at [370, 163] on div "Compliance Manager" at bounding box center [337, 165] width 155 height 10
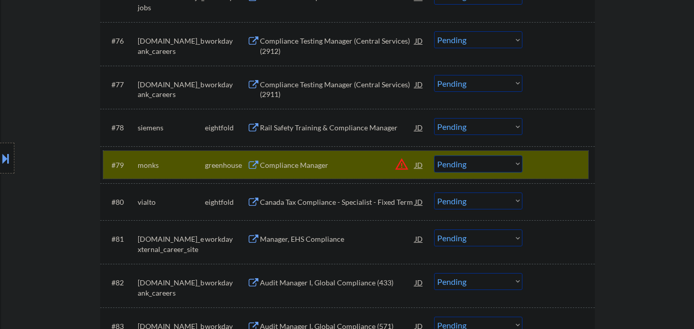
click at [568, 164] on div at bounding box center [559, 165] width 45 height 18
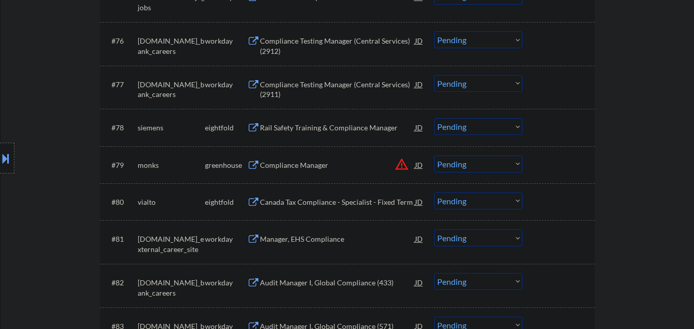
click at [514, 163] on select "Choose an option... Pending Applied Excluded (Questions) Excluded (Expired) Exc…" at bounding box center [478, 164] width 88 height 17
click at [434, 156] on select "Choose an option... Pending Applied Excluded (Questions) Excluded (Expired) Exc…" at bounding box center [478, 164] width 88 height 17
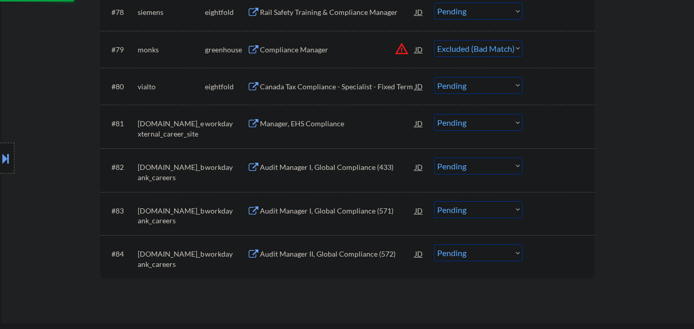
scroll to position [3544, 0]
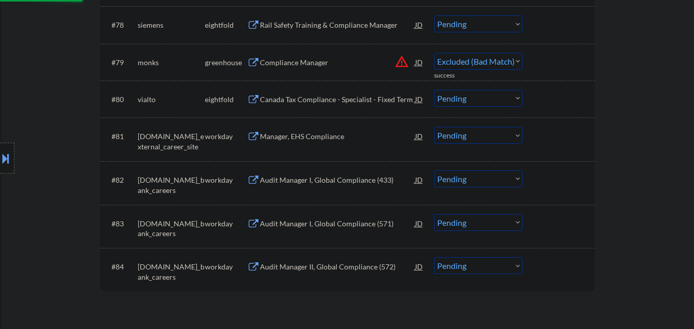
select select ""pending""
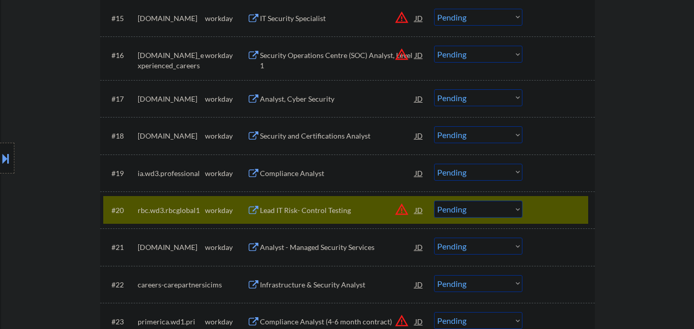
scroll to position [924, 0]
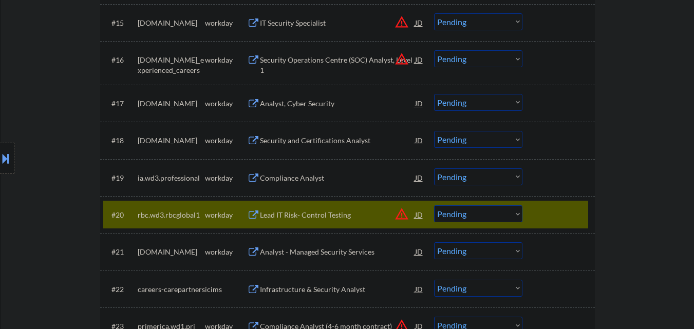
click at [568, 210] on div at bounding box center [559, 214] width 45 height 18
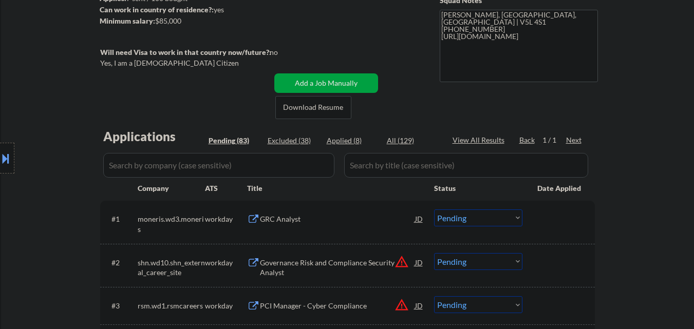
scroll to position [154, 0]
